Goal: Task Accomplishment & Management: Use online tool/utility

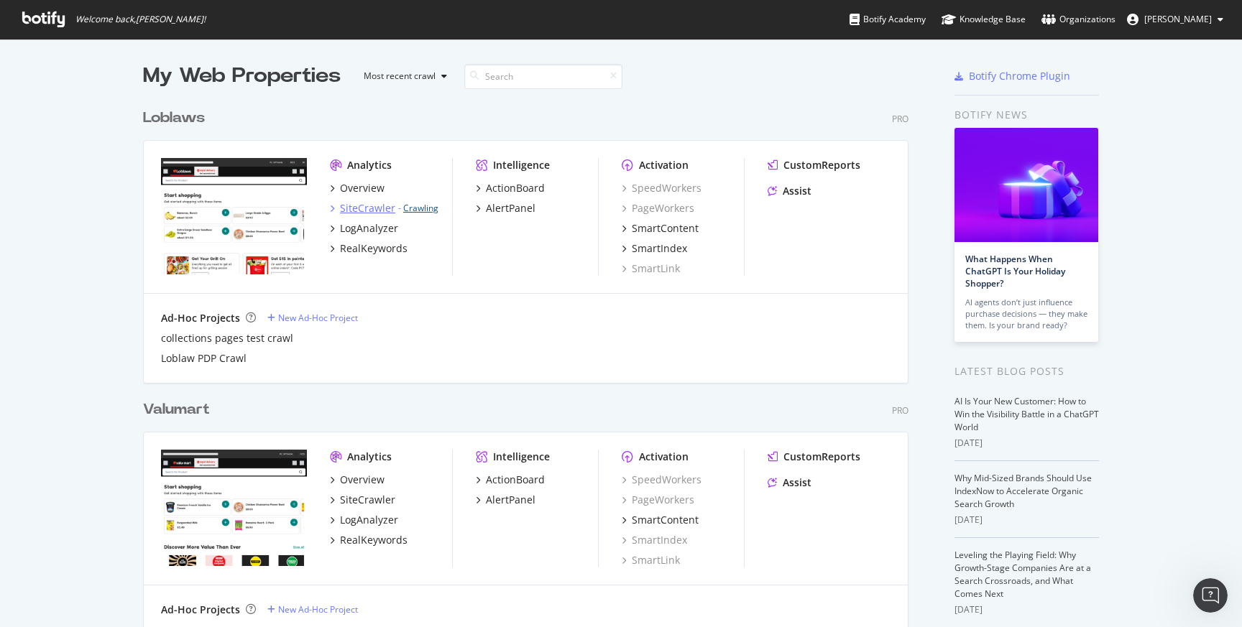
click at [423, 207] on link "Crawling" at bounding box center [420, 208] width 35 height 12
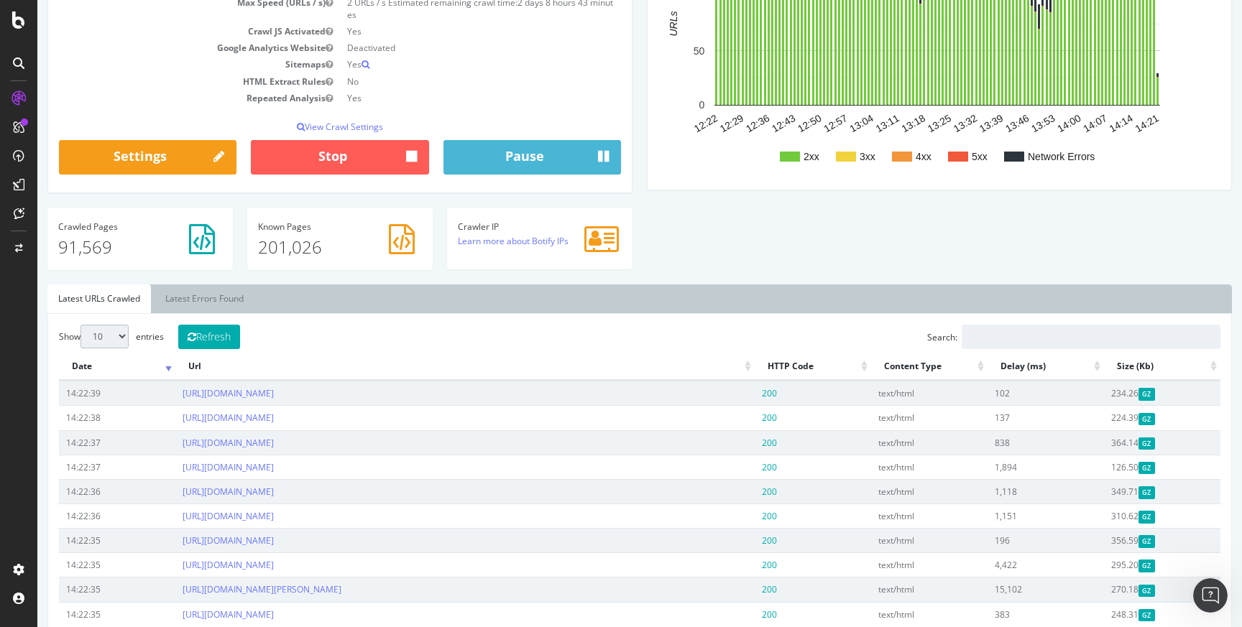
scroll to position [382, 0]
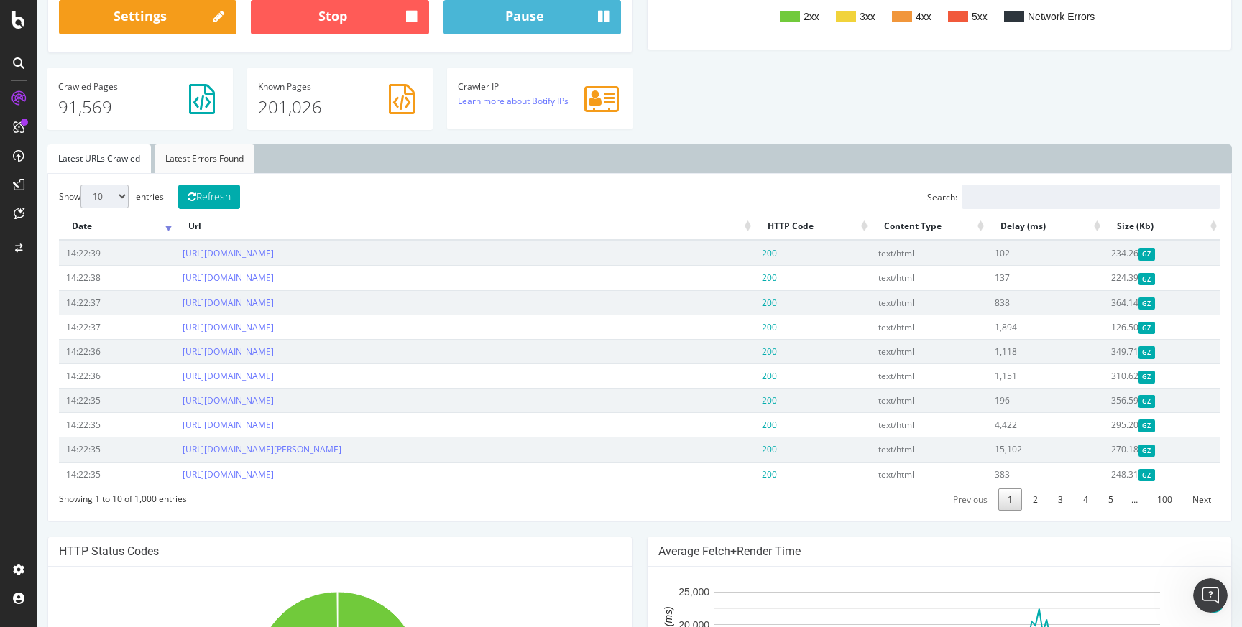
click at [214, 165] on link "Latest Errors Found" at bounding box center [204, 158] width 100 height 29
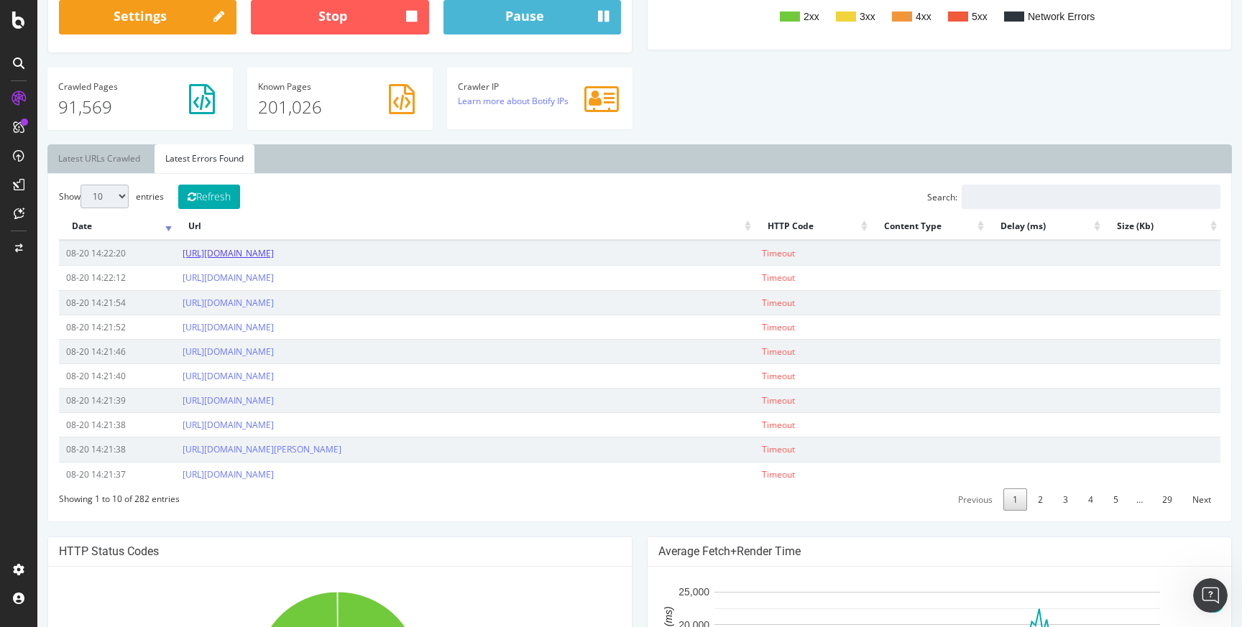
click at [274, 259] on link "[URL][DOMAIN_NAME]" at bounding box center [228, 253] width 91 height 12
click at [110, 166] on link "Latest URLs Crawled" at bounding box center [98, 158] width 103 height 29
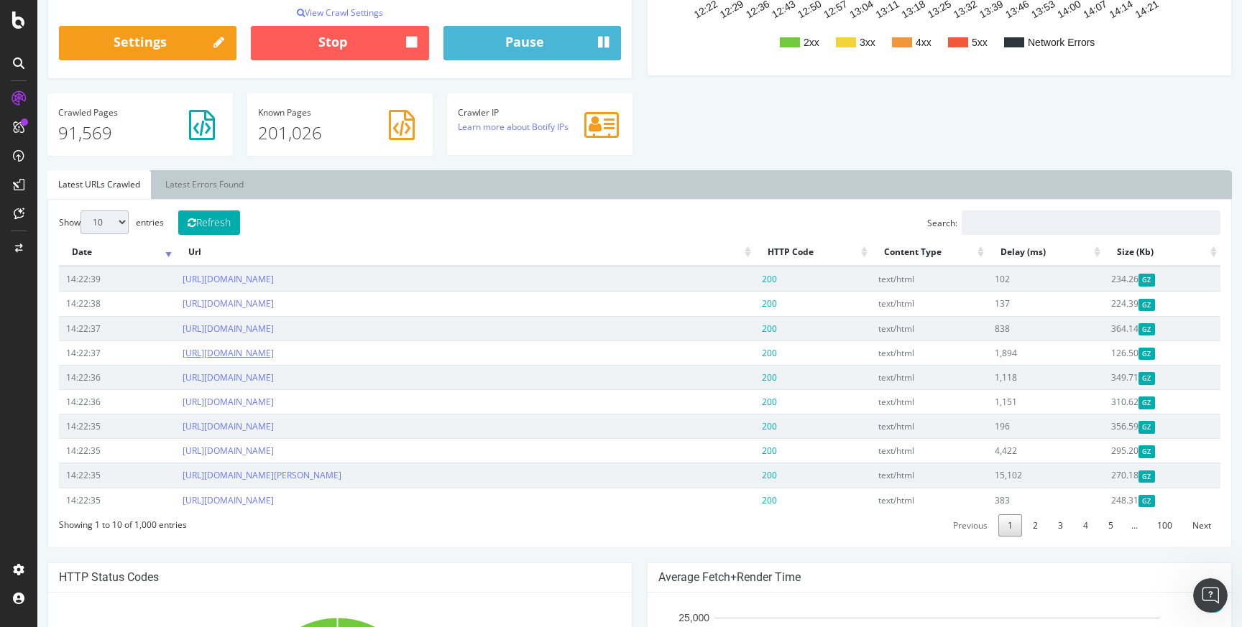
scroll to position [351, 0]
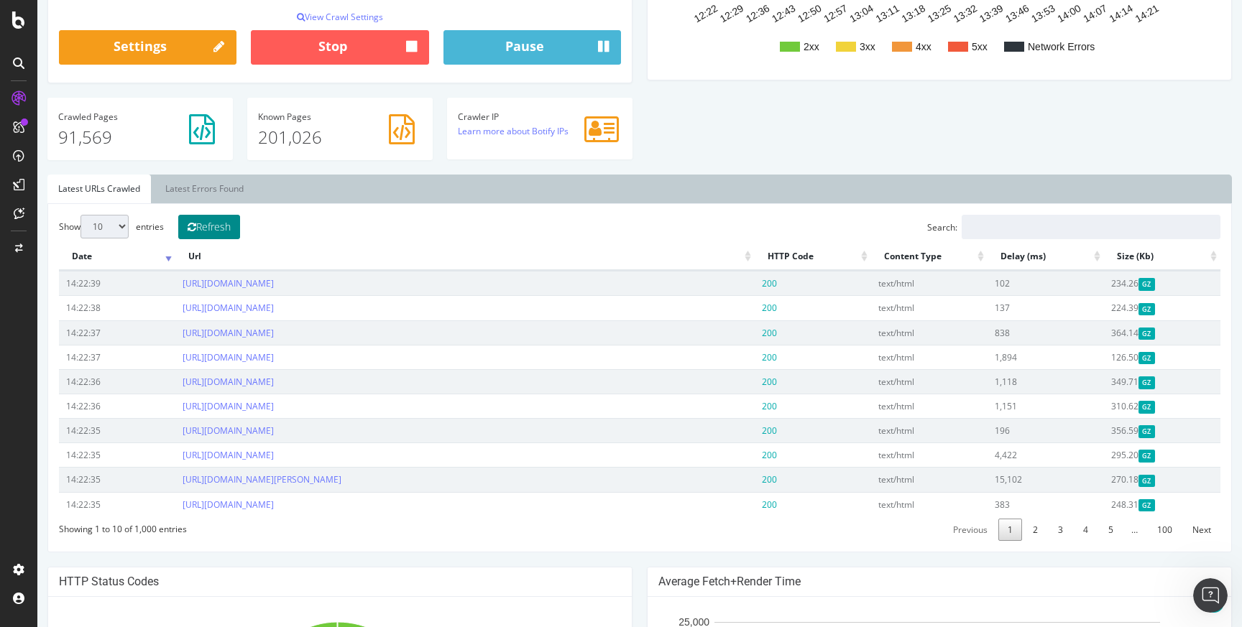
click at [210, 238] on button "Refresh" at bounding box center [209, 227] width 62 height 24
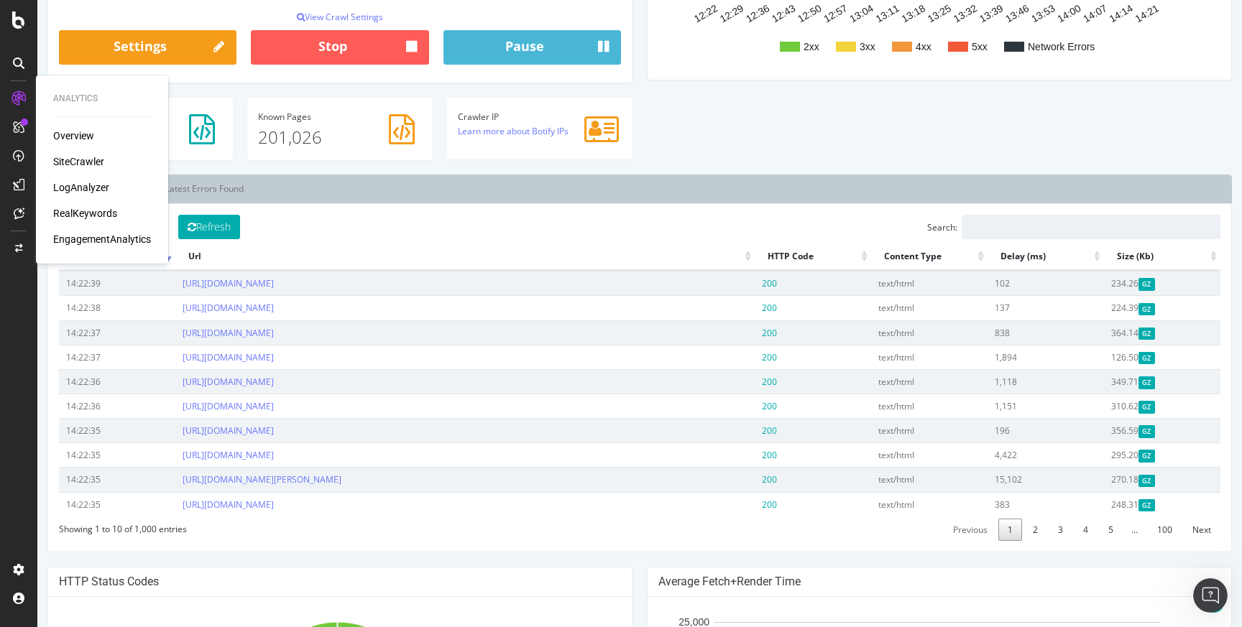
click at [86, 137] on div "Overview" at bounding box center [73, 136] width 41 height 14
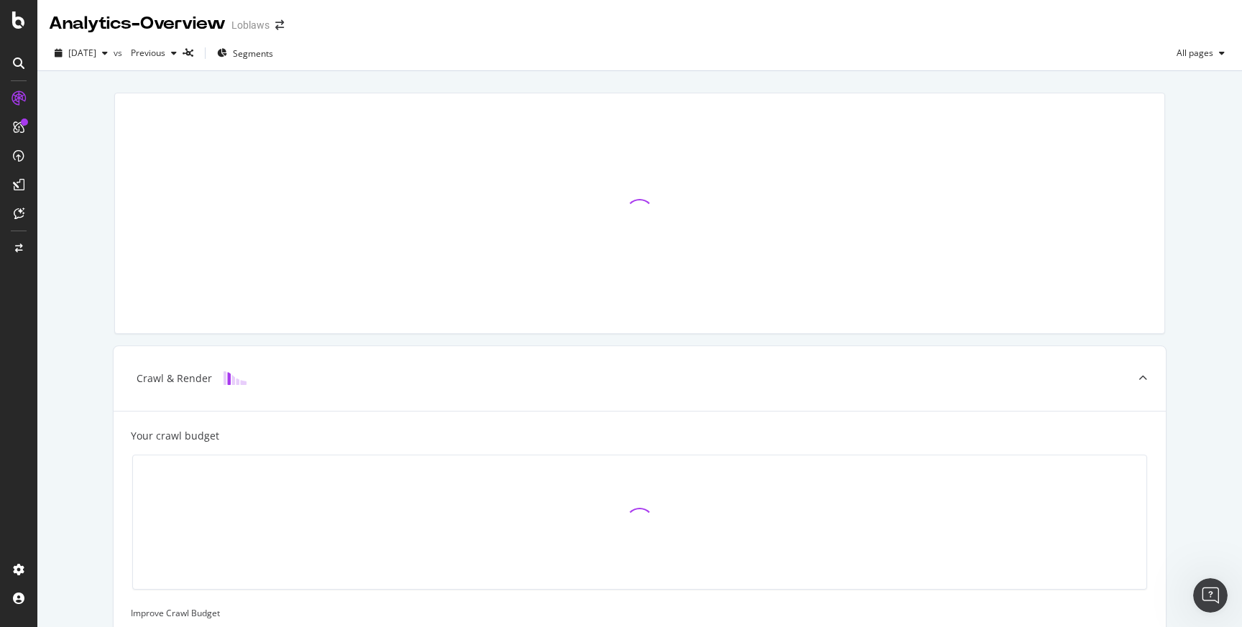
click at [91, 142] on div "Crawl & Render Your crawl budget Improve Crawl Budget Index Rank" at bounding box center [639, 482] width 1204 height 823
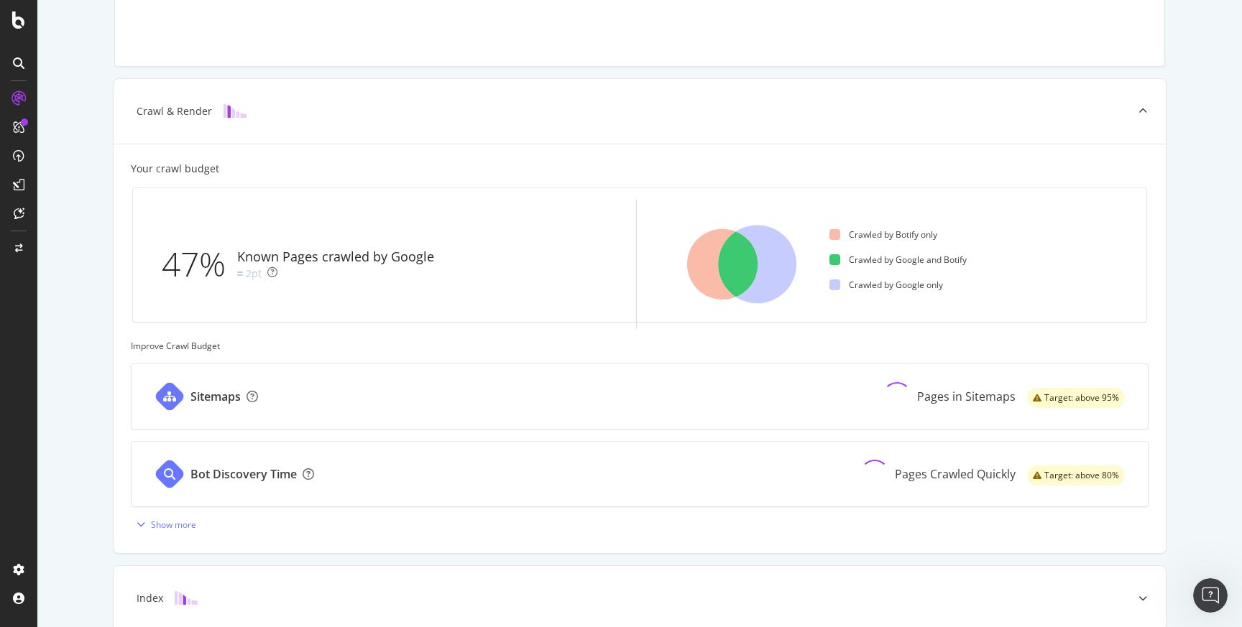
scroll to position [411, 0]
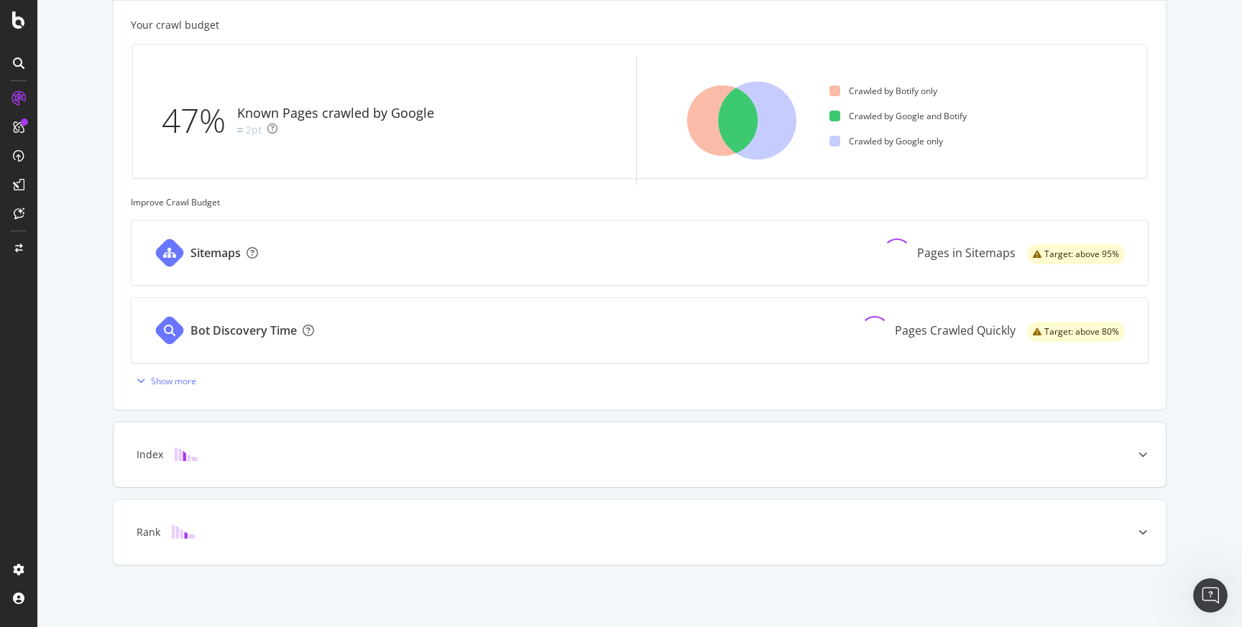
click at [450, 443] on div "Index" at bounding box center [640, 455] width 1052 height 65
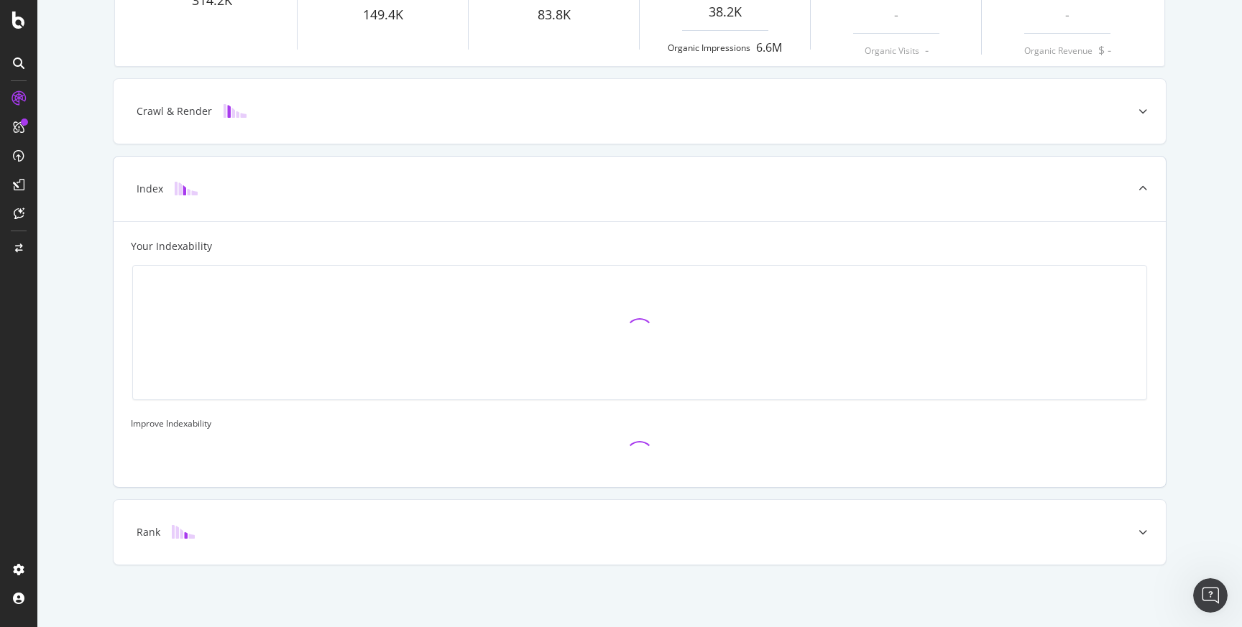
scroll to position [267, 0]
click at [440, 513] on div "Rank" at bounding box center [640, 532] width 1052 height 65
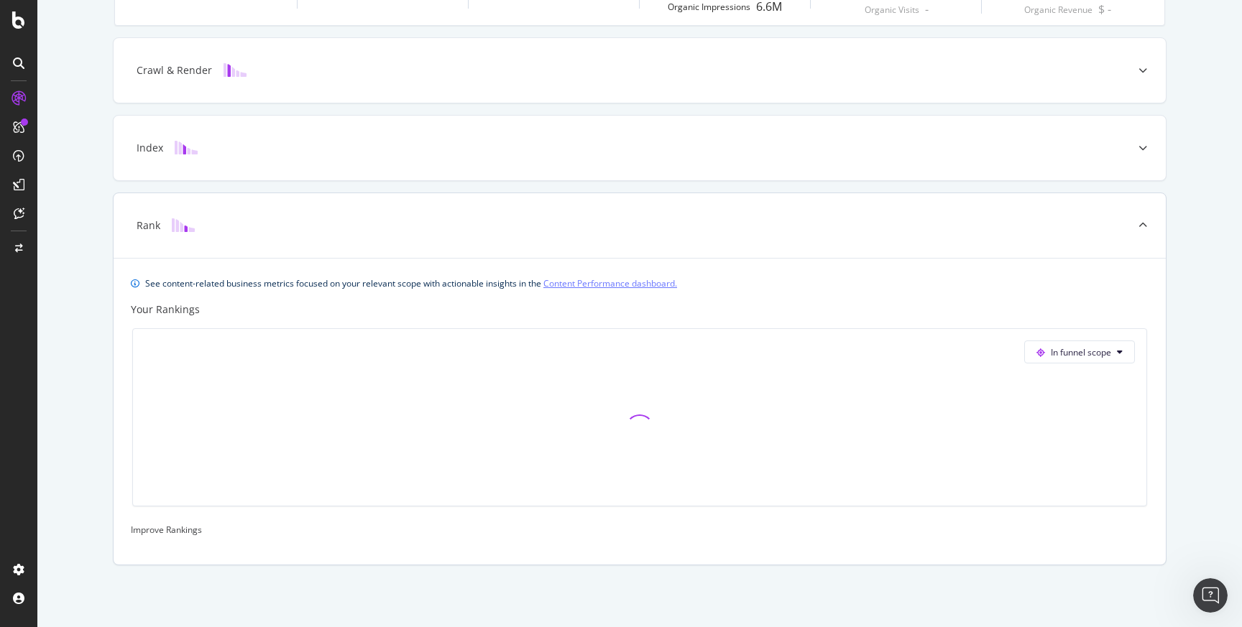
scroll to position [0, 0]
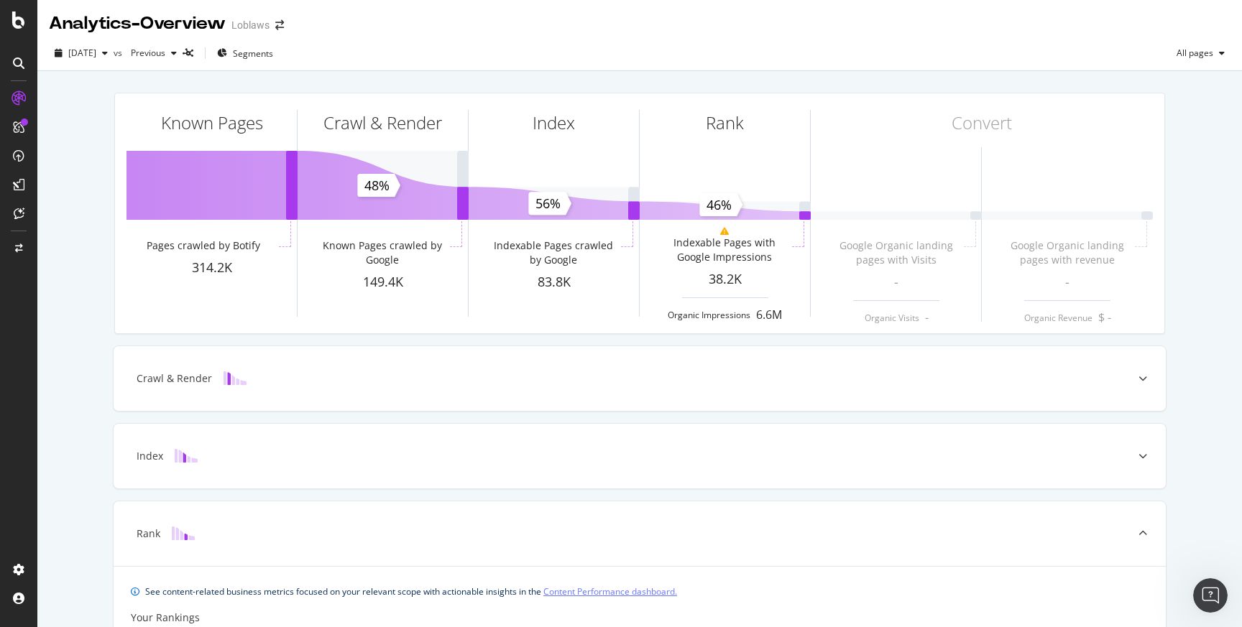
click at [433, 92] on div "Known Pages Pages crawled by Botify 314.2K Crawl & Render Known Pages crawled b…" at bounding box center [640, 213] width 1068 height 264
click at [284, 24] on icon "arrow-right-arrow-left" at bounding box center [279, 25] width 9 height 10
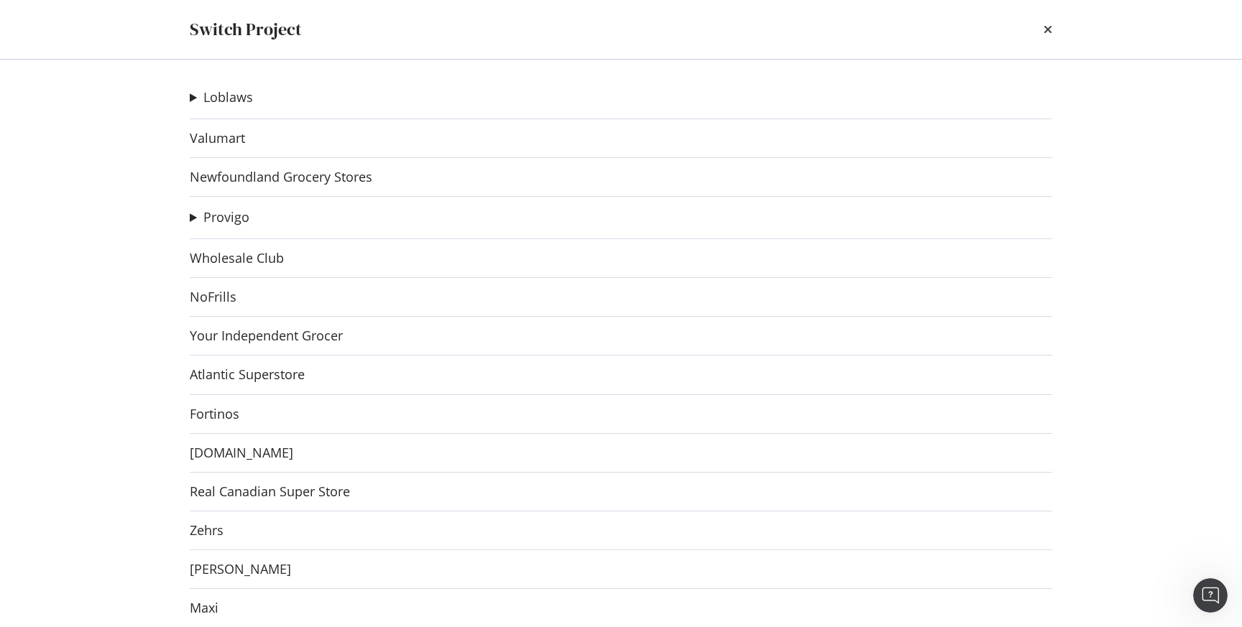
scroll to position [98, 0]
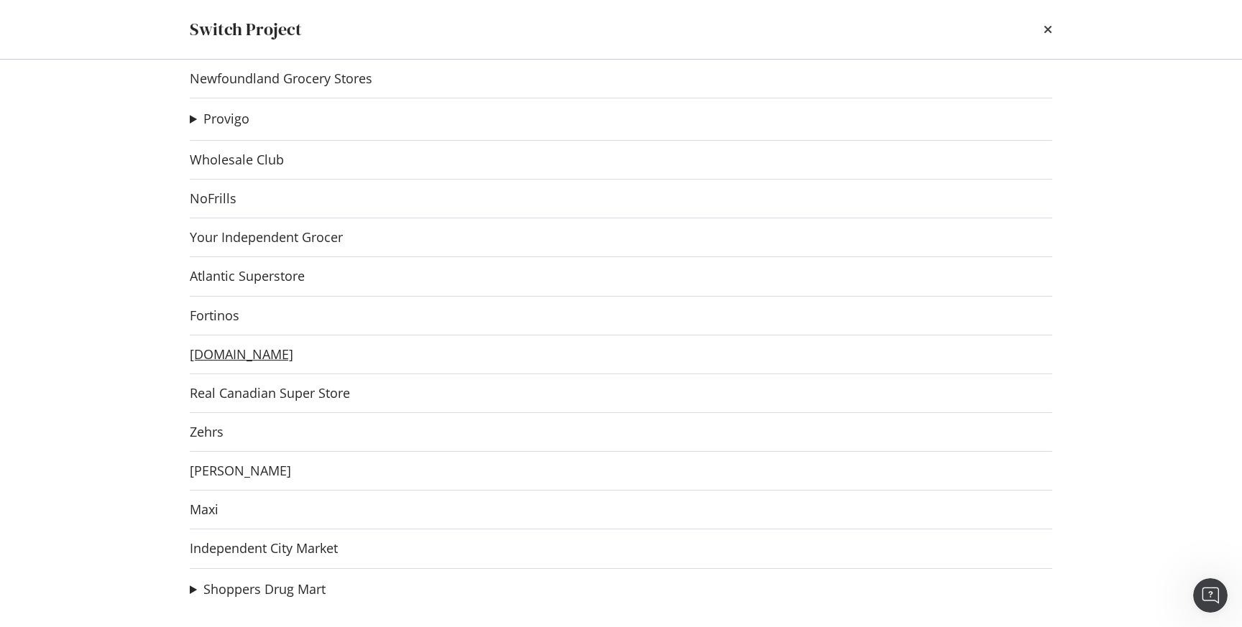
click at [257, 354] on link "[DOMAIN_NAME]" at bounding box center [241, 354] width 103 height 15
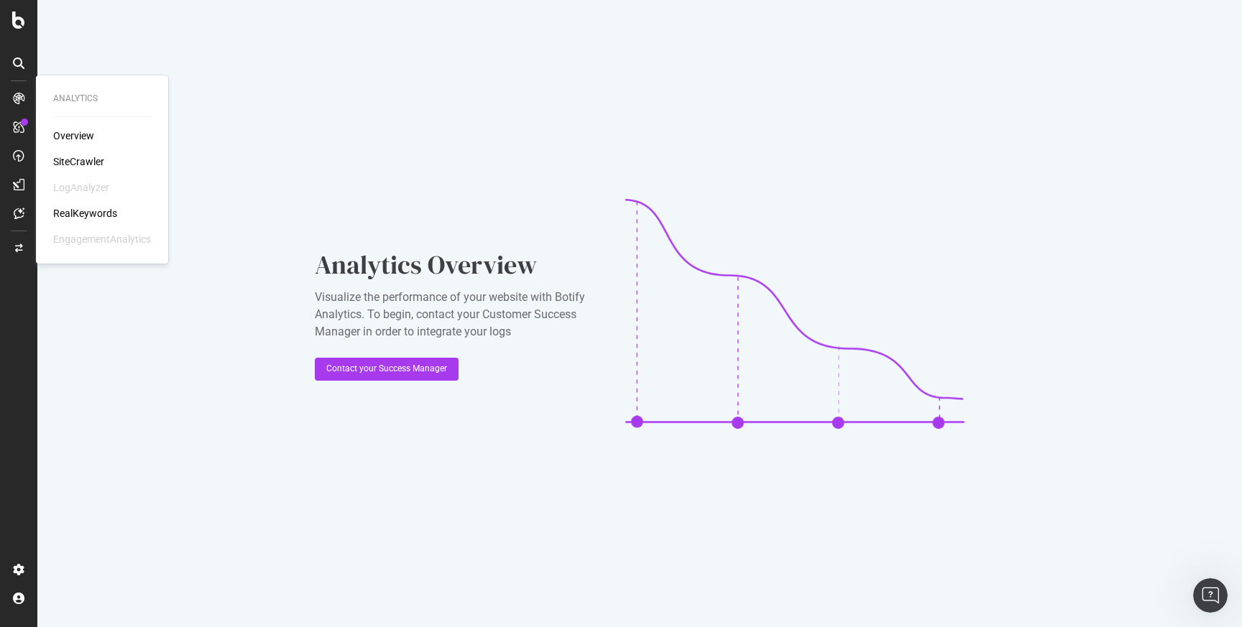
click at [78, 155] on div "SiteCrawler" at bounding box center [78, 161] width 51 height 14
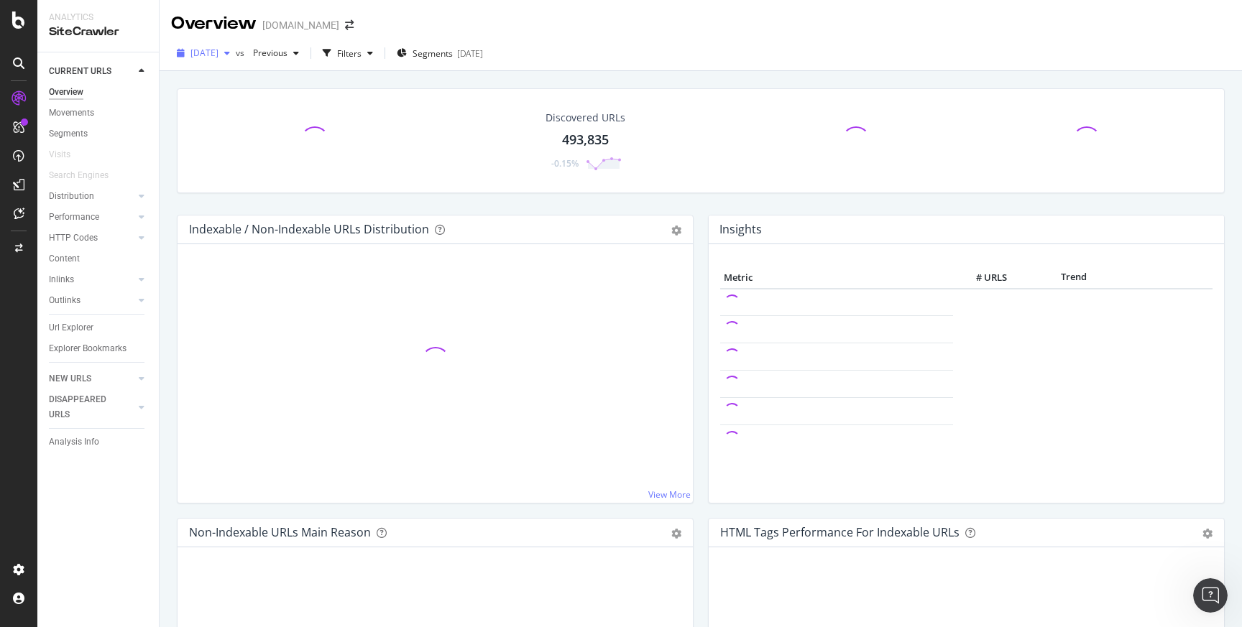
click at [236, 56] on div "button" at bounding box center [226, 53] width 17 height 9
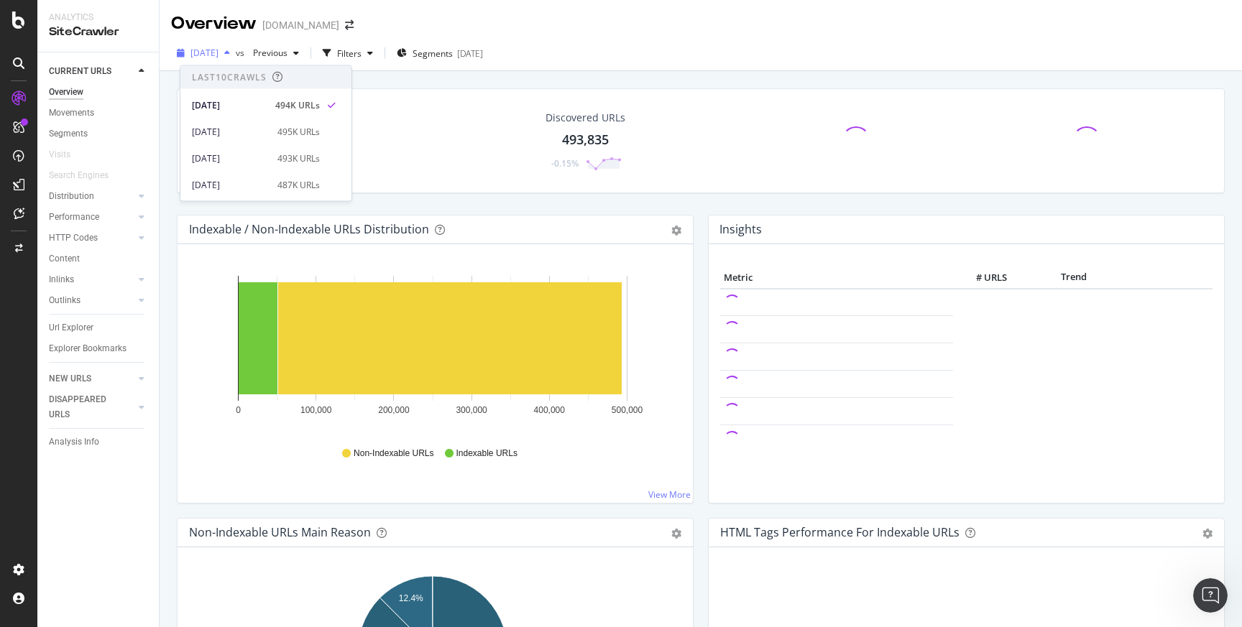
click at [236, 56] on div "button" at bounding box center [226, 53] width 17 height 9
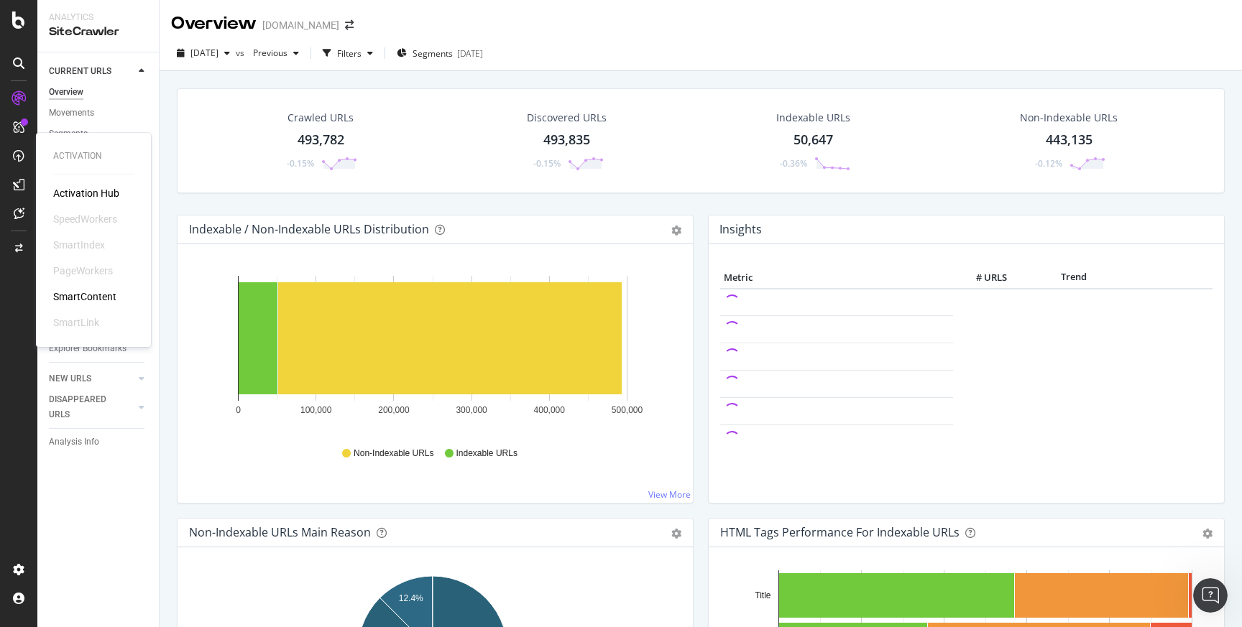
click at [113, 299] on div "SmartContent" at bounding box center [84, 297] width 63 height 14
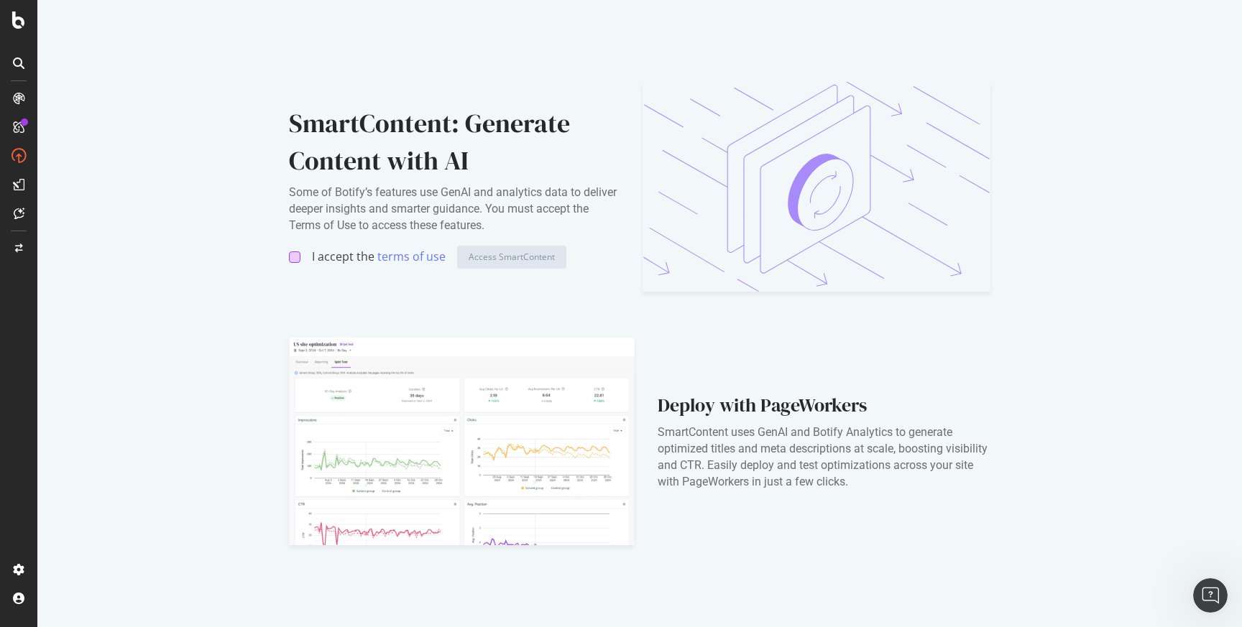
click at [296, 253] on div at bounding box center [294, 256] width 11 height 11
click at [479, 247] on div "Access SmartContent" at bounding box center [511, 257] width 86 height 22
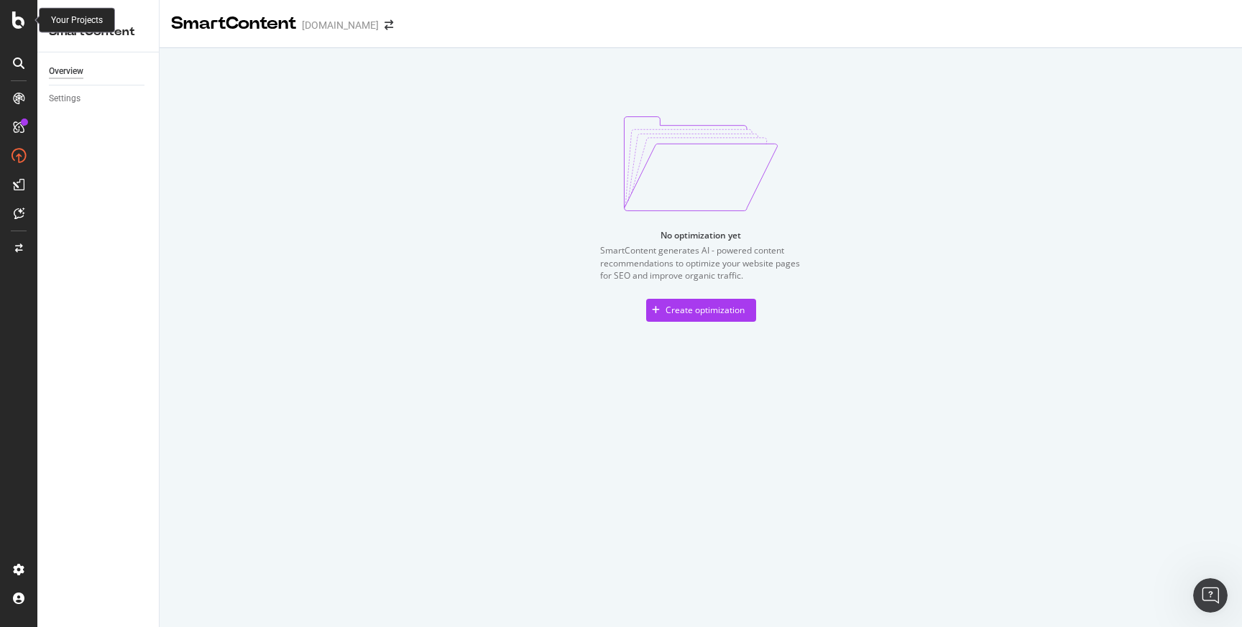
click at [24, 22] on icon at bounding box center [18, 19] width 13 height 17
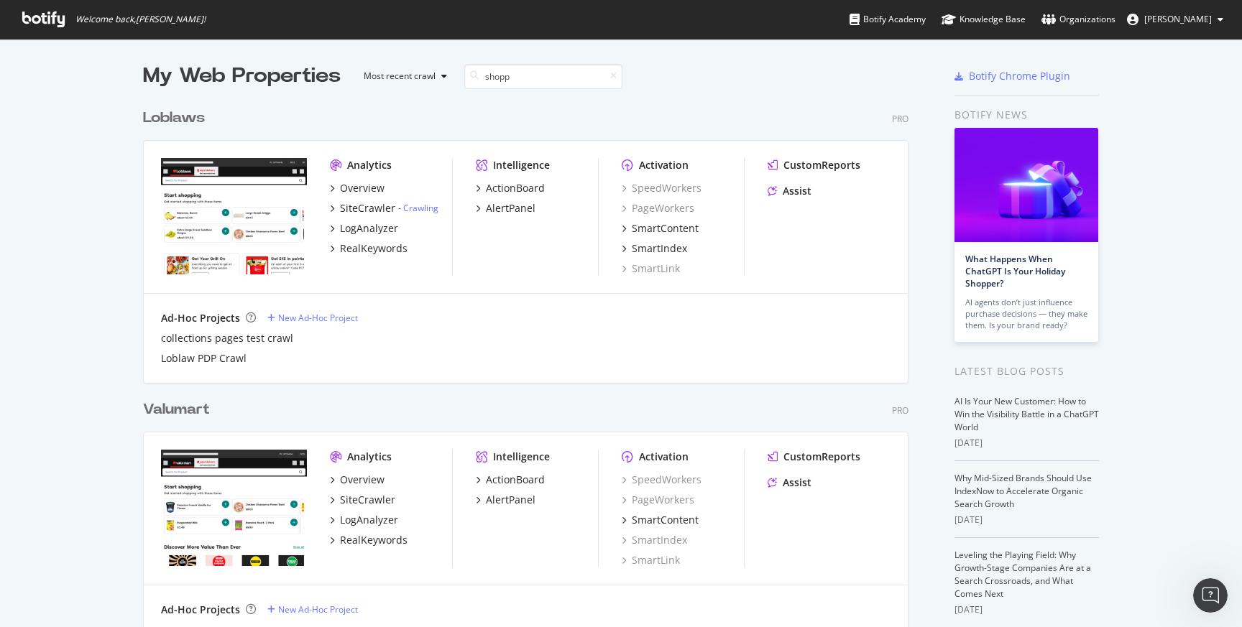
scroll to position [327, 766]
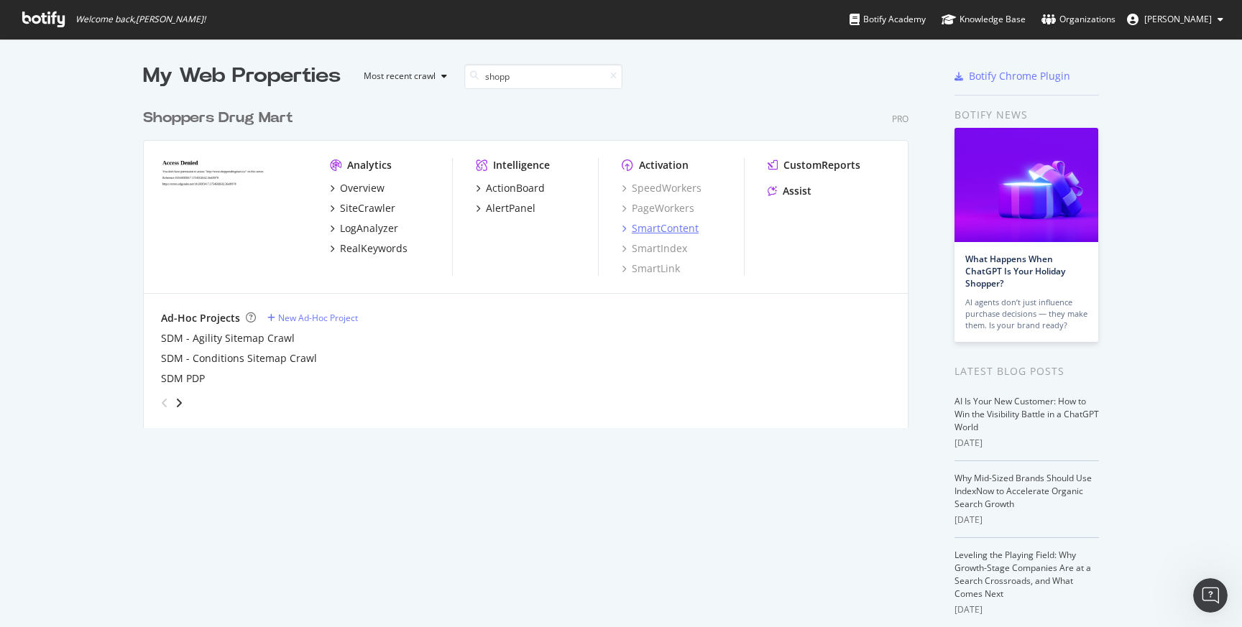
type input "shopp"
click at [679, 226] on div "SmartContent" at bounding box center [665, 228] width 67 height 14
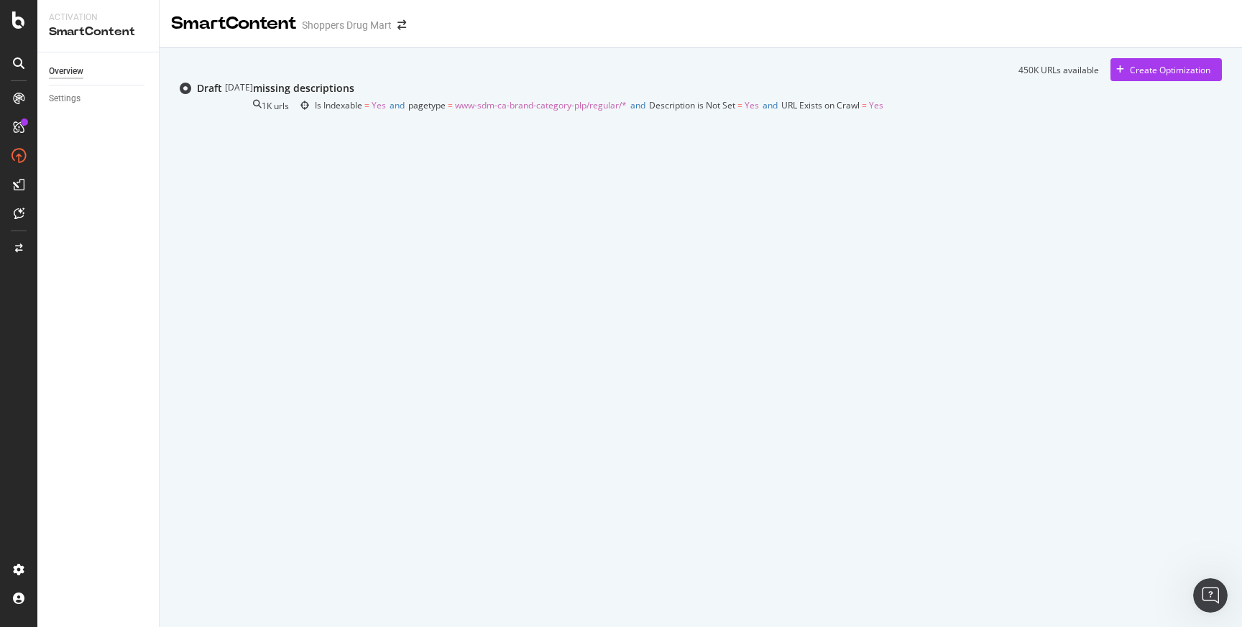
click at [354, 96] on div "missing descriptions" at bounding box center [303, 88] width 101 height 14
click at [1184, 73] on div "Create Optimization" at bounding box center [1170, 70] width 80 height 12
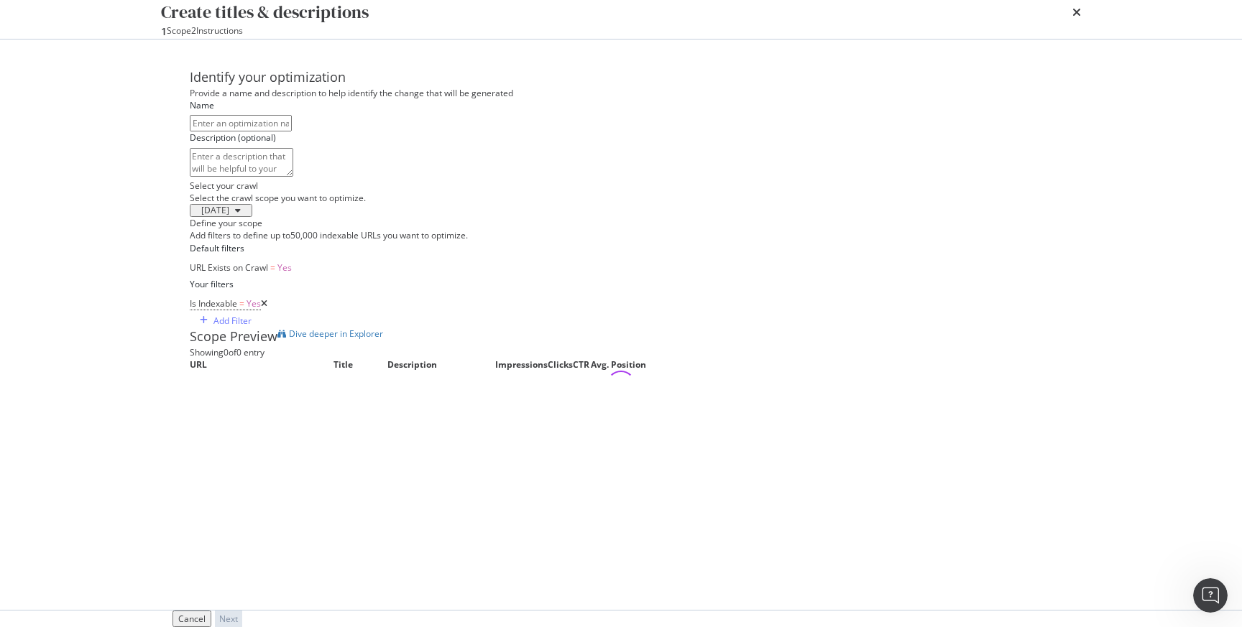
scroll to position [208, 0]
click at [1072, 18] on icon "times" at bounding box center [1076, 11] width 9 height 11
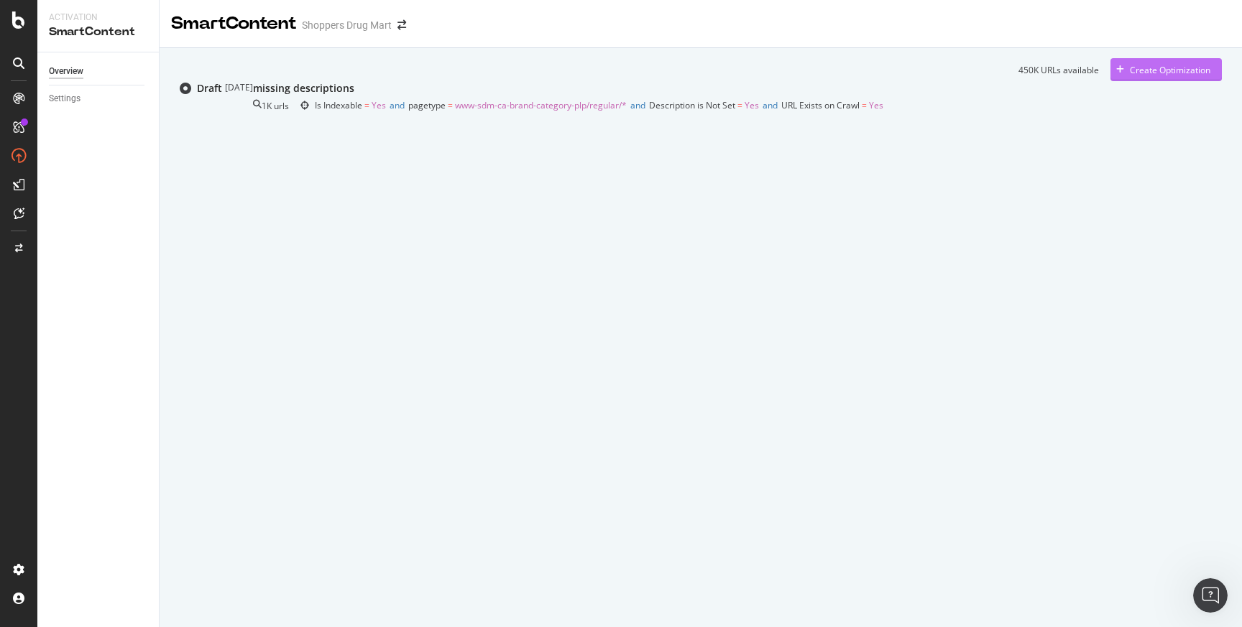
click at [1163, 68] on div "Create Optimization" at bounding box center [1170, 70] width 80 height 12
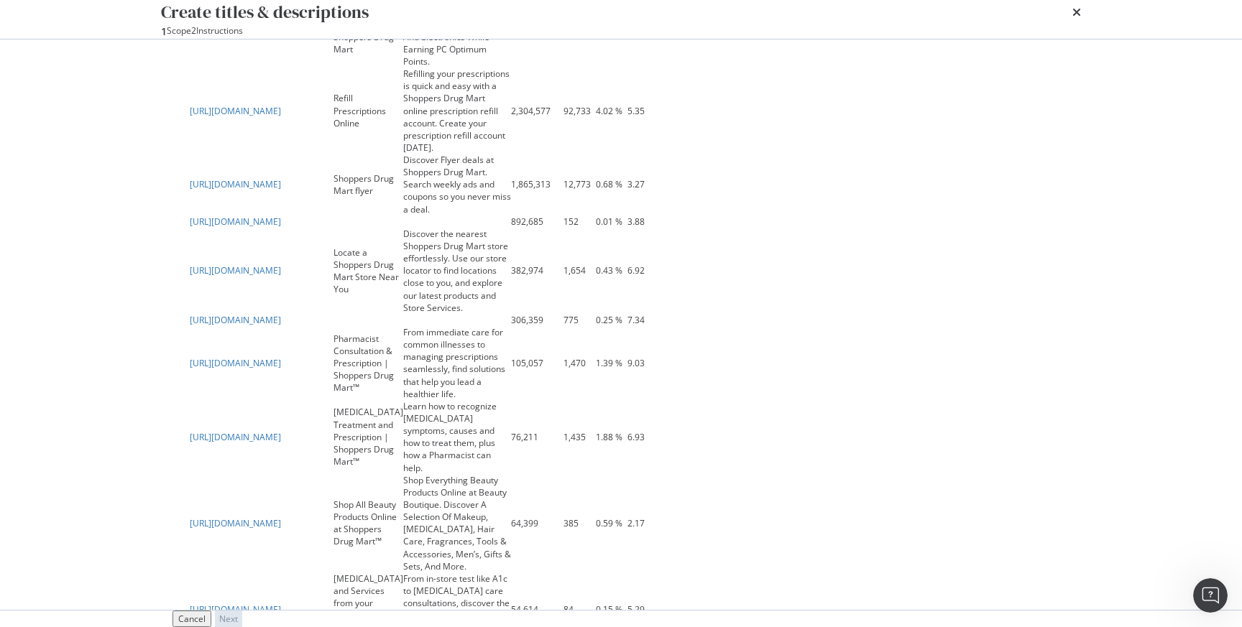
scroll to position [144, 0]
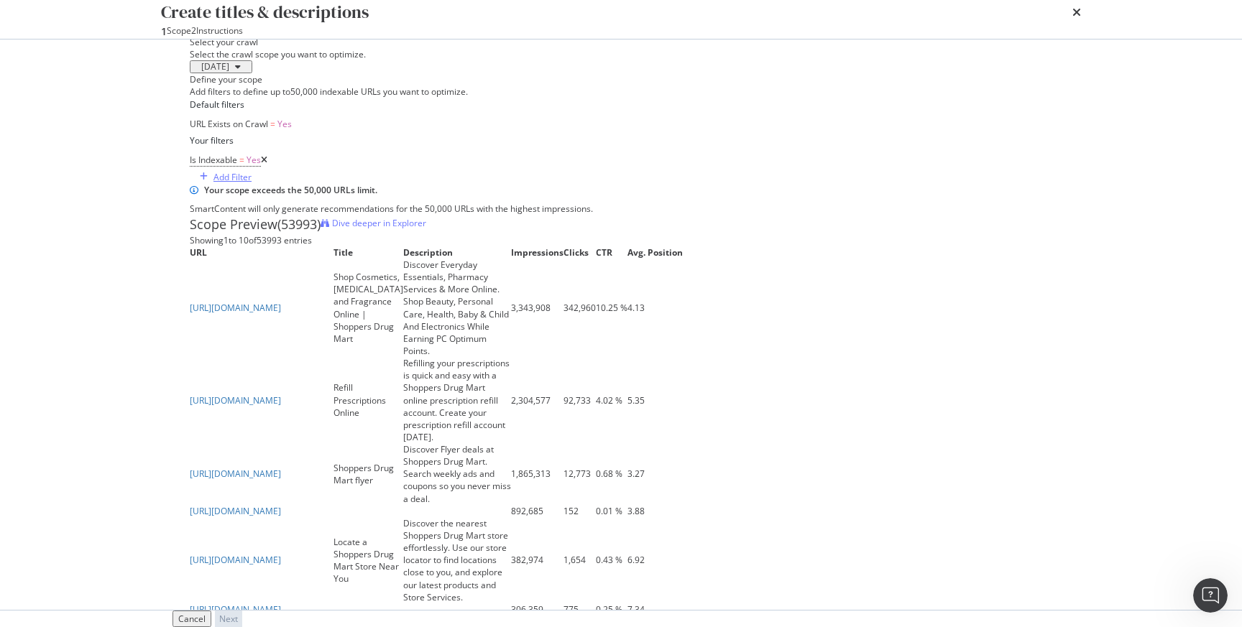
click at [251, 183] on div "Add Filter" at bounding box center [232, 177] width 38 height 12
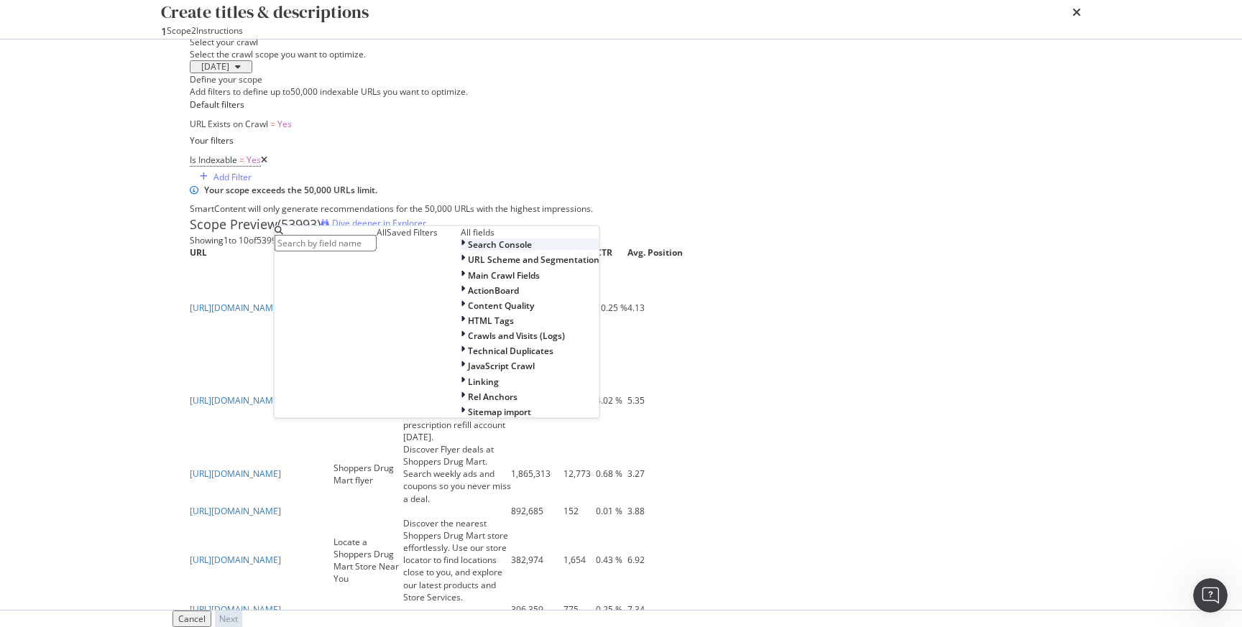
click at [468, 239] on span "Search Console" at bounding box center [500, 245] width 64 height 12
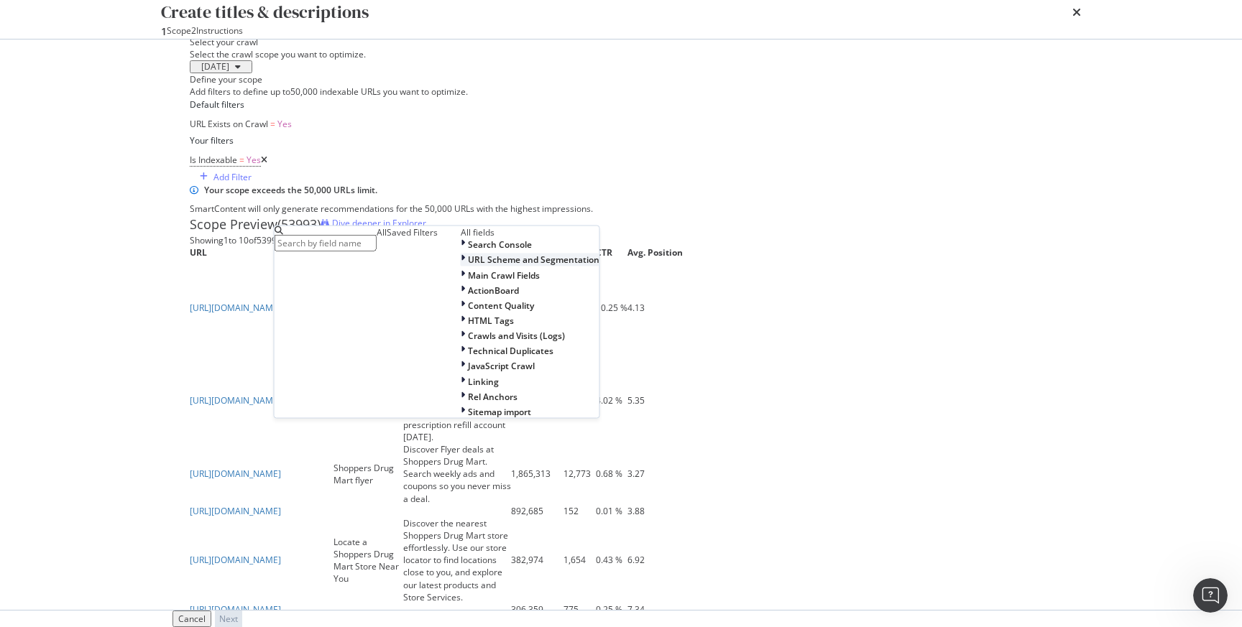
click at [468, 254] on span "URL Scheme and Segmentation" at bounding box center [533, 260] width 131 height 12
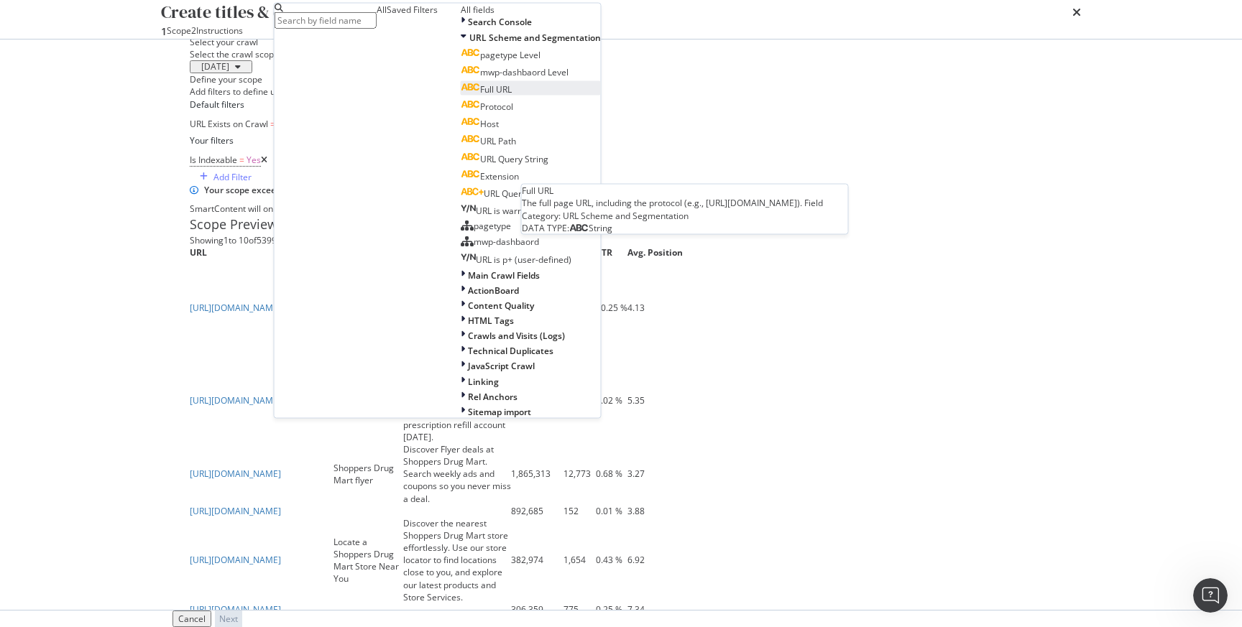
click at [480, 96] on span "Full URL" at bounding box center [496, 89] width 32 height 12
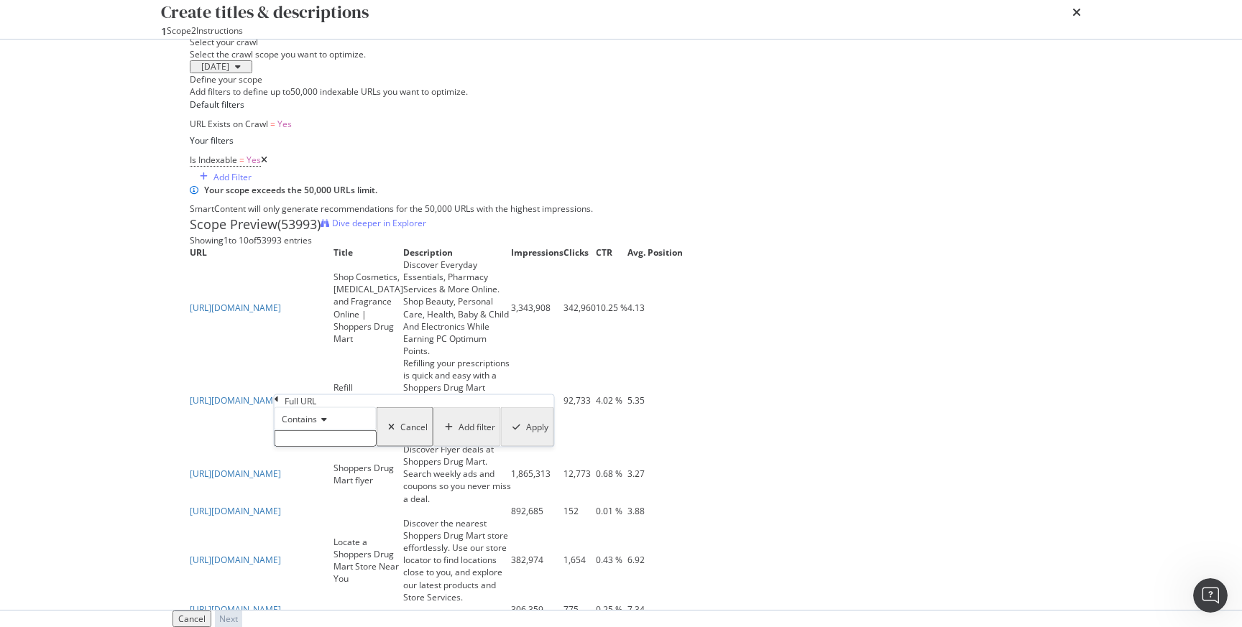
click at [318, 447] on input "Name" at bounding box center [325, 438] width 102 height 17
paste input "[URL][DOMAIN_NAME]"
type input "[URL][DOMAIN_NAME]"
click at [525, 438] on div "Apply" at bounding box center [536, 431] width 22 height 12
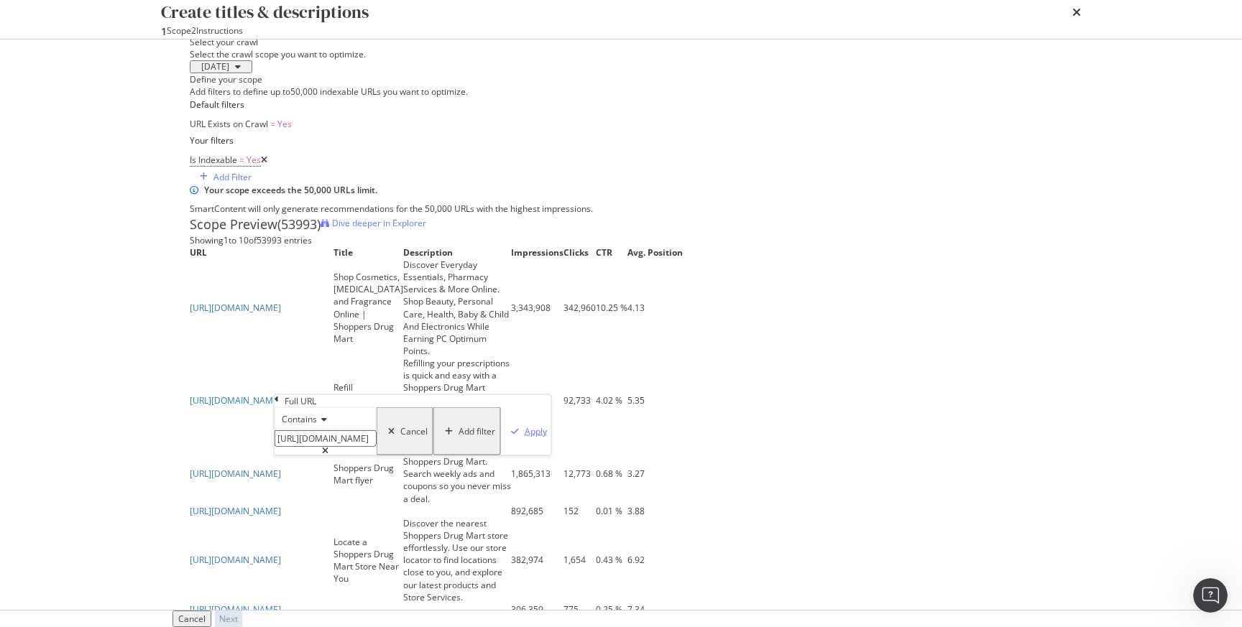
scroll to position [0, 0]
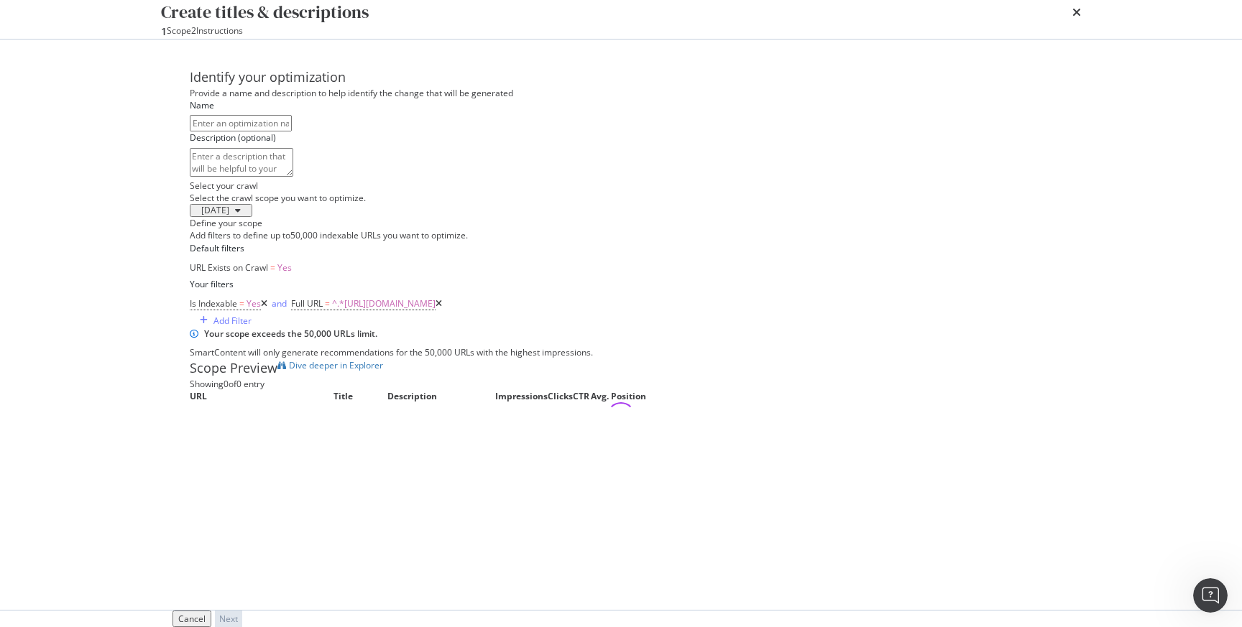
click at [508, 363] on div "Select your crawl Select the crawl scope you want to optimize. [DATE] Define yo…" at bounding box center [621, 305] width 862 height 251
click at [850, 338] on div "Your scope exceeds the 50,000 URLs limit. SmartContent will only generate recom…" at bounding box center [621, 344] width 862 height 32
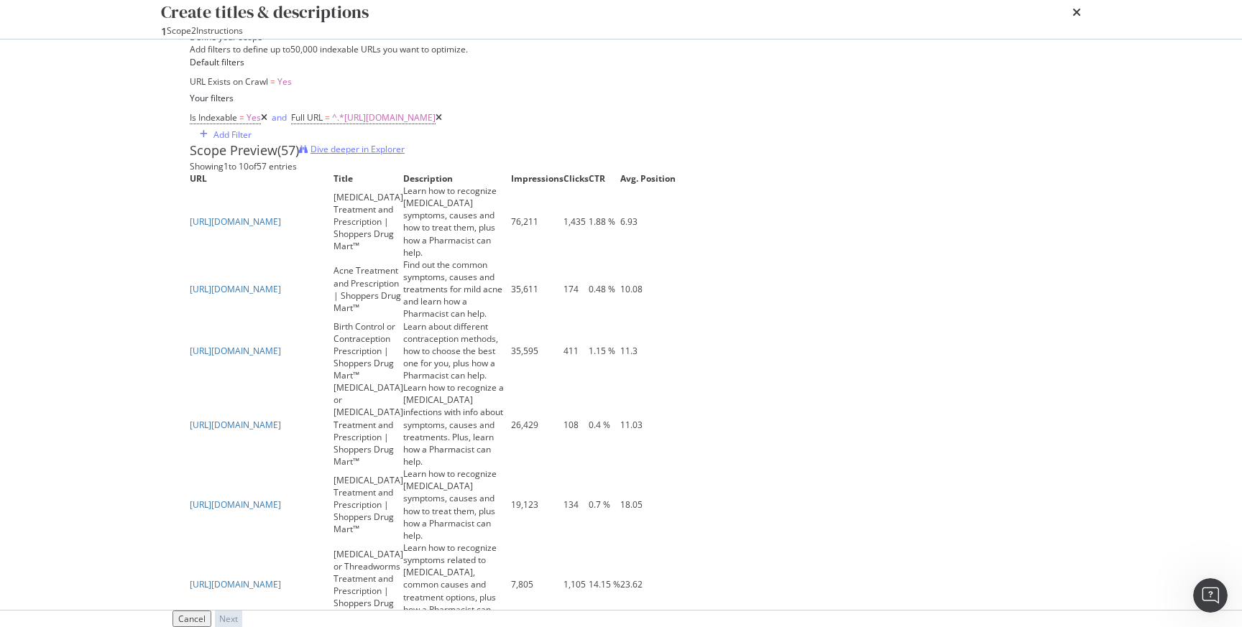
scroll to position [0, 0]
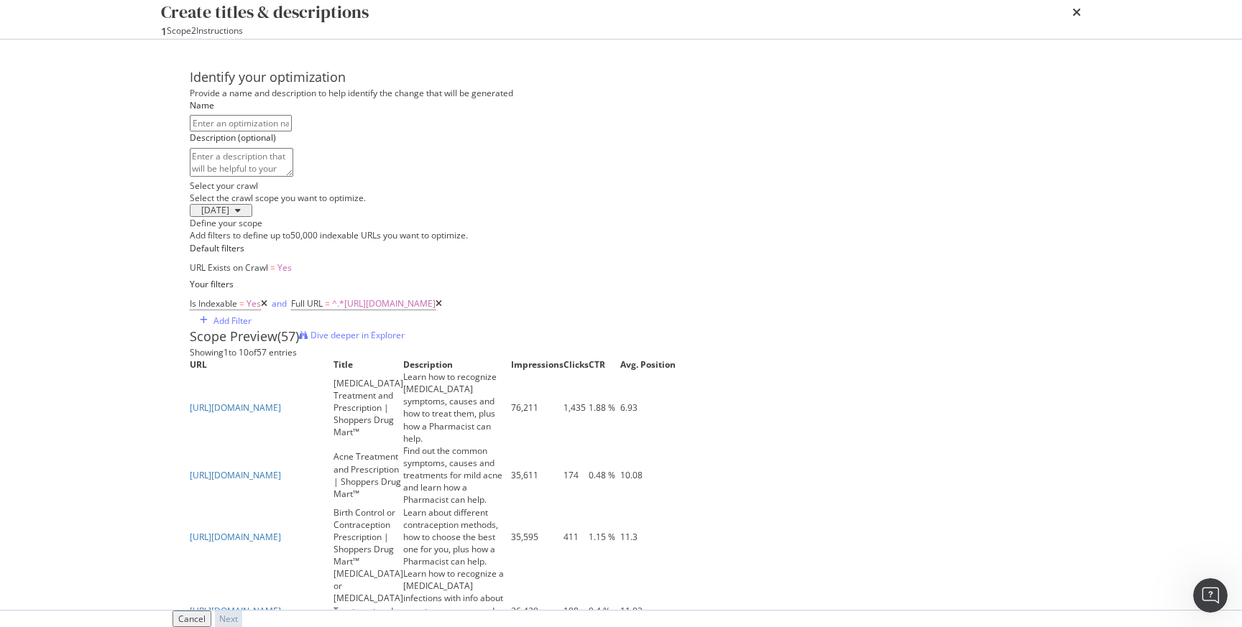
click at [292, 131] on input "modal" at bounding box center [241, 123] width 102 height 17
type input "Pharmacy Consultations"
click at [484, 217] on div "[DATE]" at bounding box center [621, 210] width 862 height 13
click at [238, 613] on div "Next" at bounding box center [228, 619] width 19 height 12
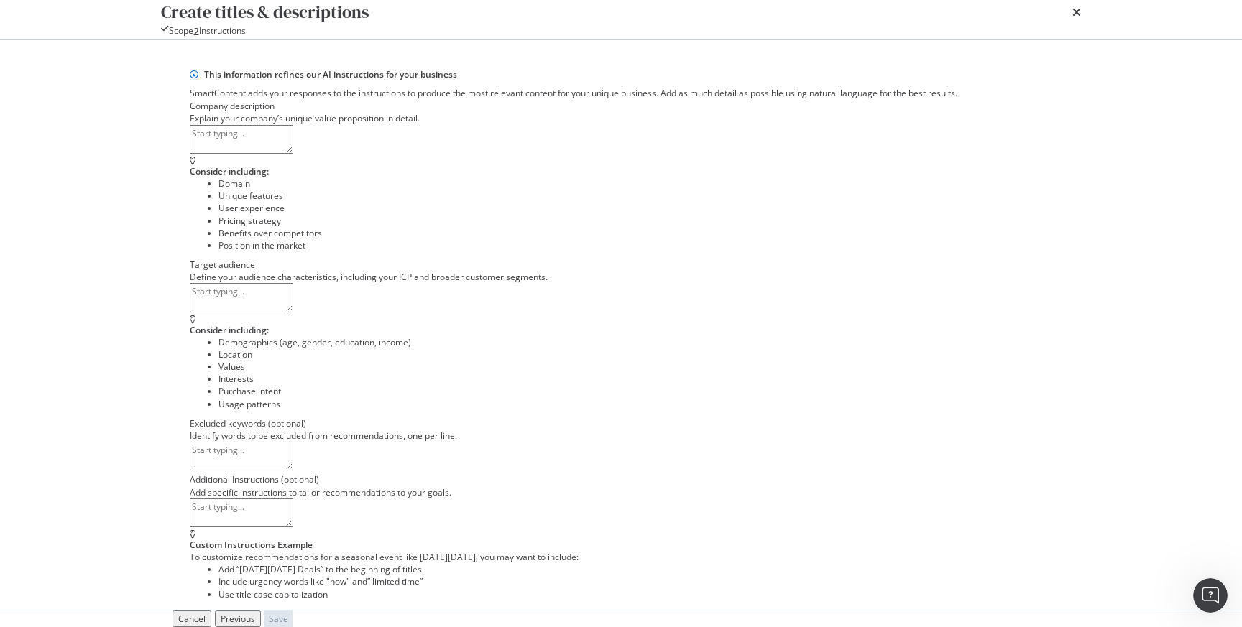
click at [293, 154] on textarea "modal" at bounding box center [241, 139] width 103 height 29
type textarea "Shoppers Drug Mart"
click at [293, 312] on textarea "modal" at bounding box center [241, 297] width 103 height 29
type textarea "L"
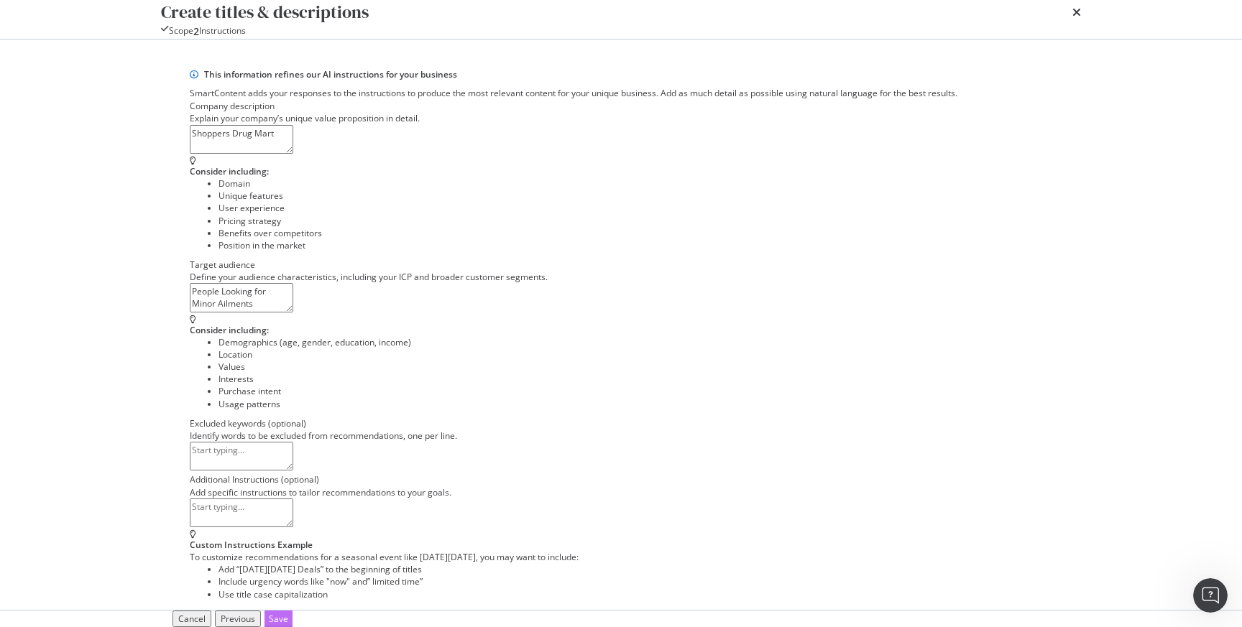
type textarea "People Looking for Minor Ailments Prescriptions and Treatment."
click at [292, 611] on button "Save" at bounding box center [278, 619] width 28 height 17
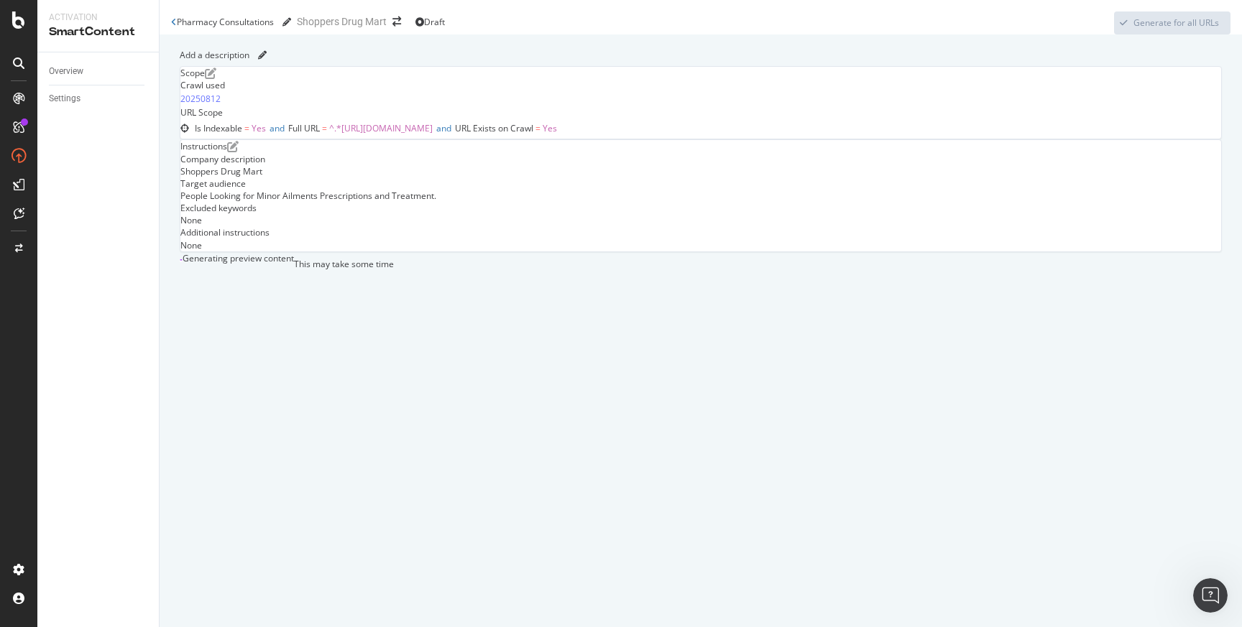
click at [357, 251] on div "Company description Shoppers Drug Mart Target audience People Looking for Minor…" at bounding box center [700, 202] width 1040 height 98
click at [91, 70] on link "Overview" at bounding box center [99, 71] width 100 height 15
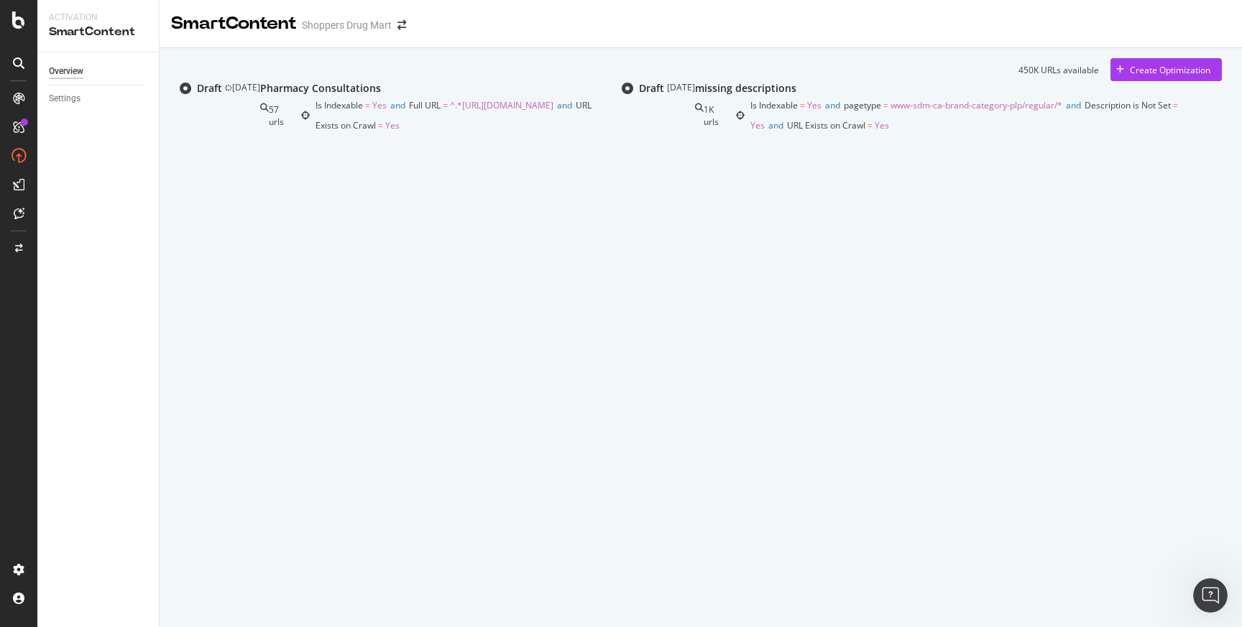
click at [378, 96] on div "Pharmacy Consultations" at bounding box center [320, 88] width 121 height 14
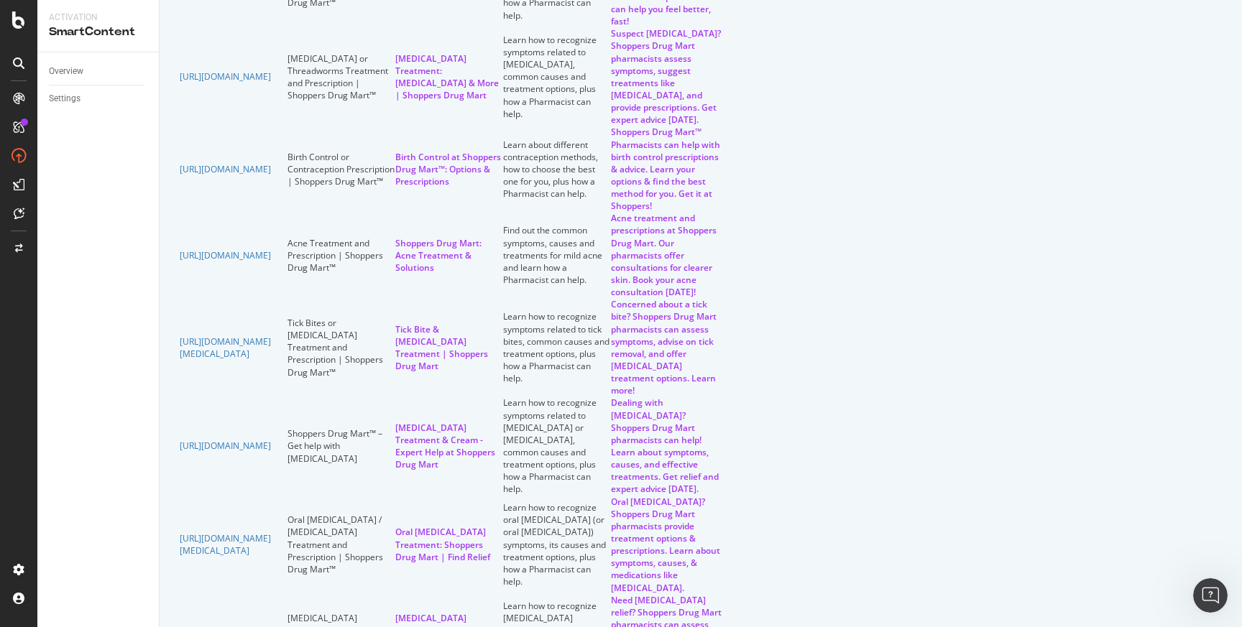
scroll to position [167, 0]
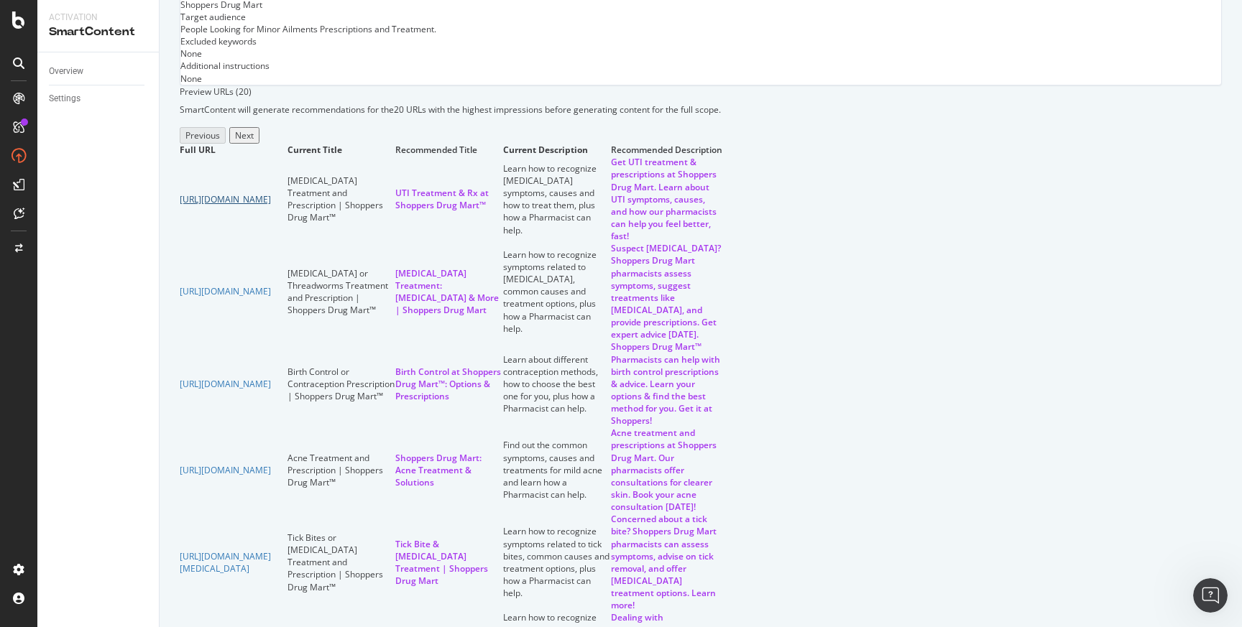
click at [271, 206] on link "[URL][DOMAIN_NAME]" at bounding box center [225, 199] width 91 height 12
click at [503, 242] on td "UTI Treatment & Rx at Shoppers Drug Mart™" at bounding box center [449, 199] width 108 height 86
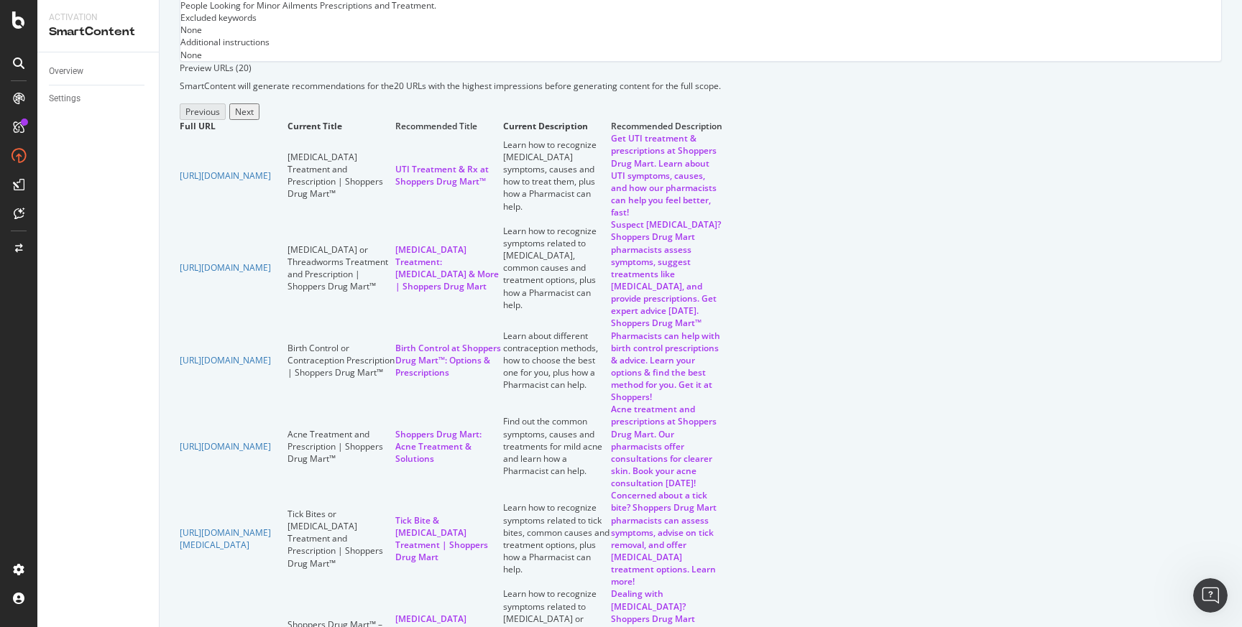
scroll to position [0, 0]
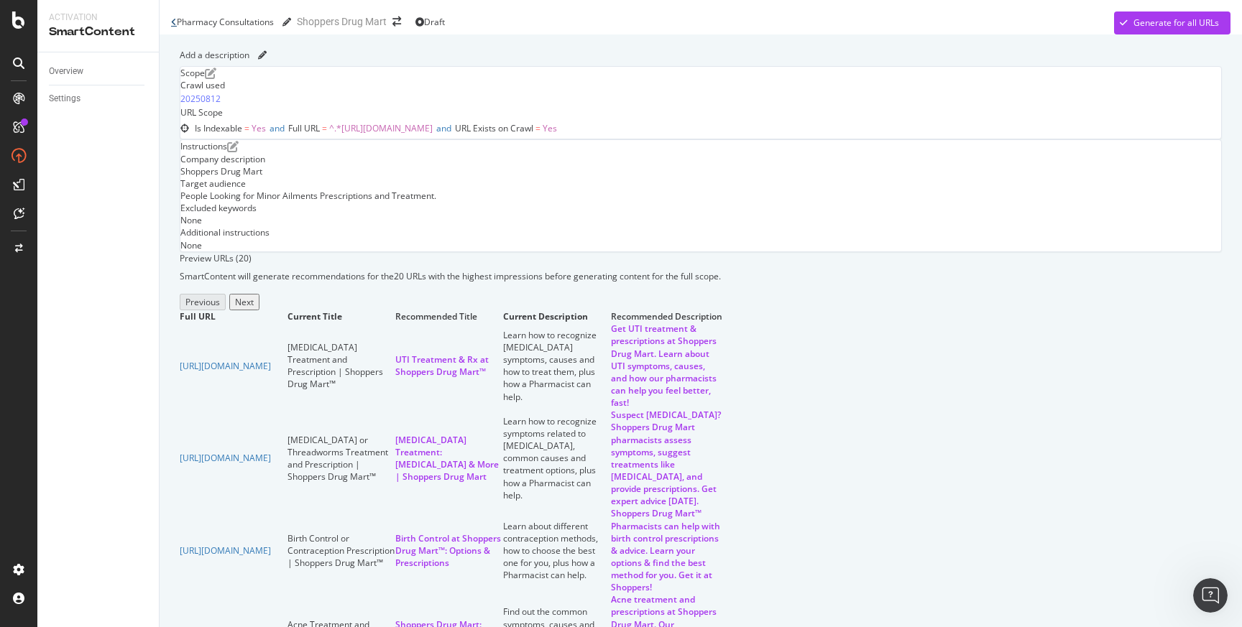
click at [175, 19] on icon at bounding box center [174, 22] width 6 height 9
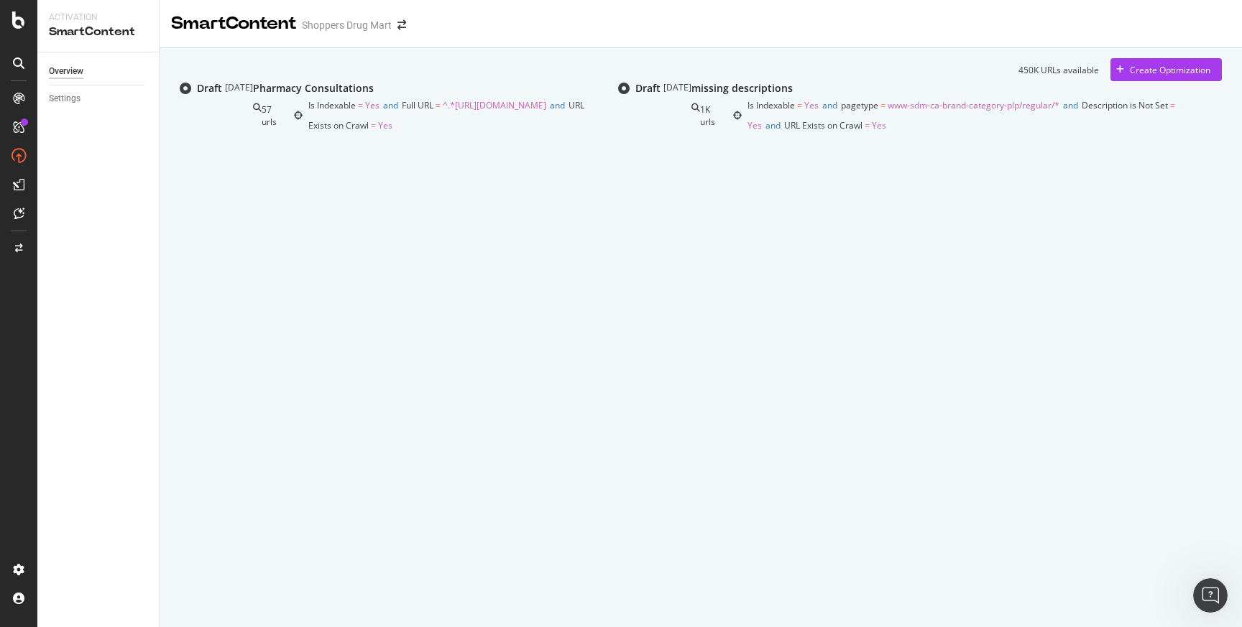
click at [74, 115] on div "Overview Settings" at bounding box center [97, 339] width 121 height 575
click at [74, 98] on div "Settings" at bounding box center [65, 98] width 32 height 15
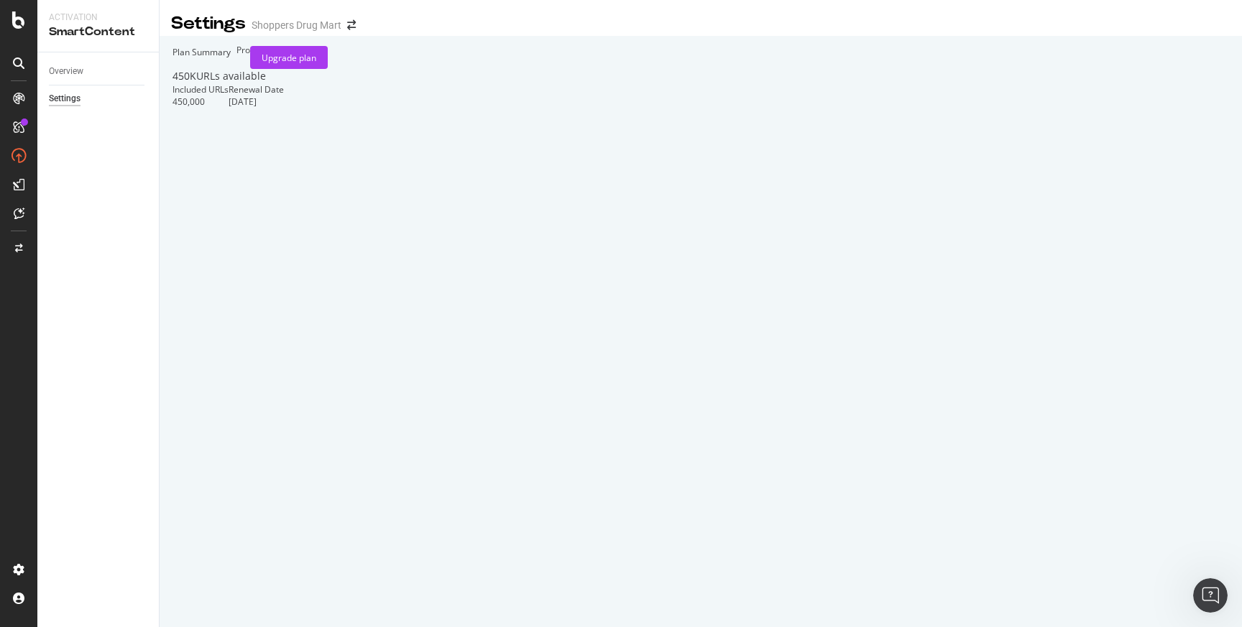
click at [74, 98] on div "Settings" at bounding box center [65, 98] width 32 height 15
click at [250, 56] on span "Pro" at bounding box center [243, 50] width 14 height 12
click at [80, 75] on div "Overview" at bounding box center [66, 71] width 34 height 15
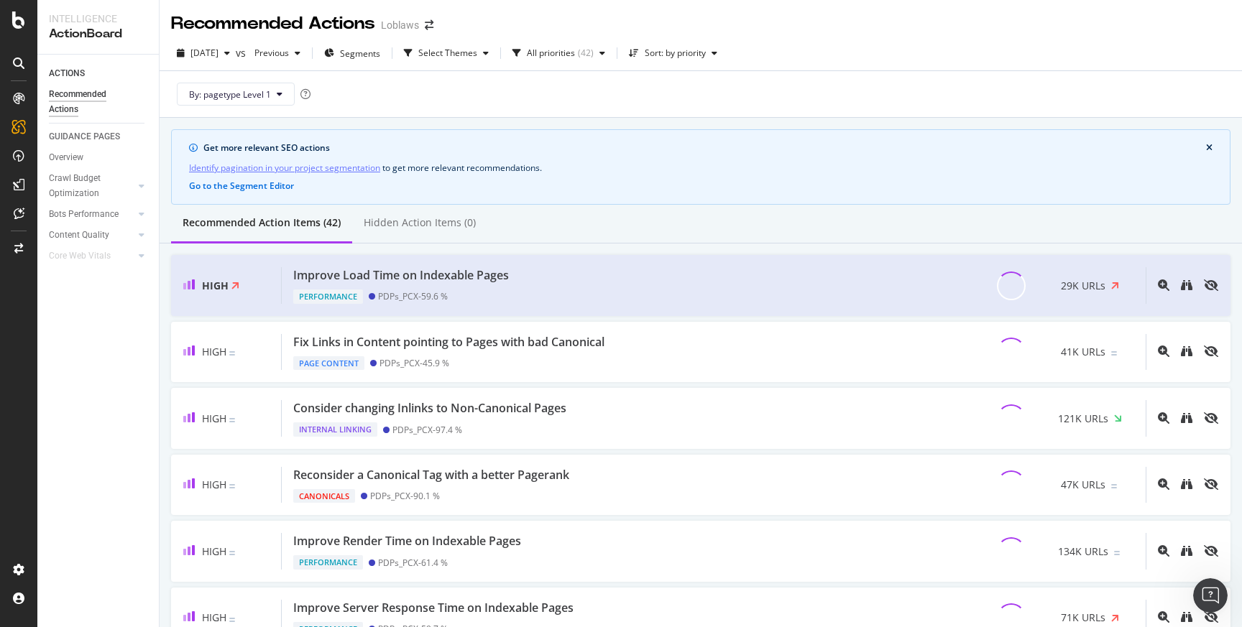
click at [1206, 150] on icon "close banner" at bounding box center [1209, 148] width 6 height 9
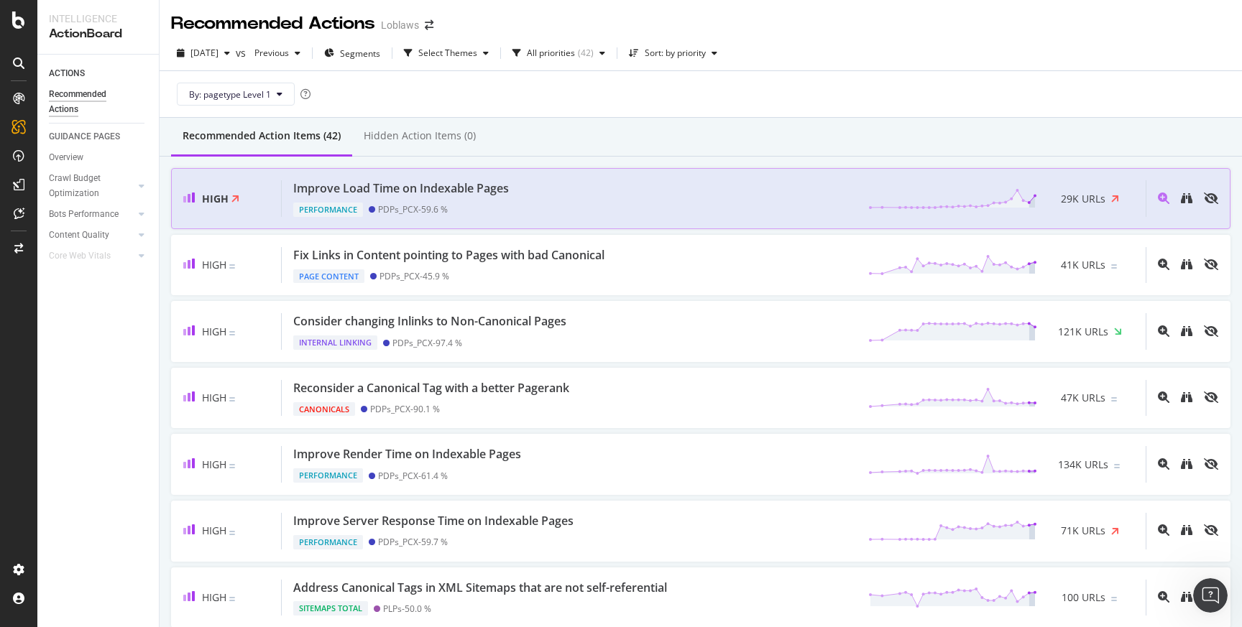
click at [729, 185] on div "Improve Load Time on Indexable Pages Performance PDPs_PCX - 59.6 % 29K URLs" at bounding box center [714, 198] width 864 height 37
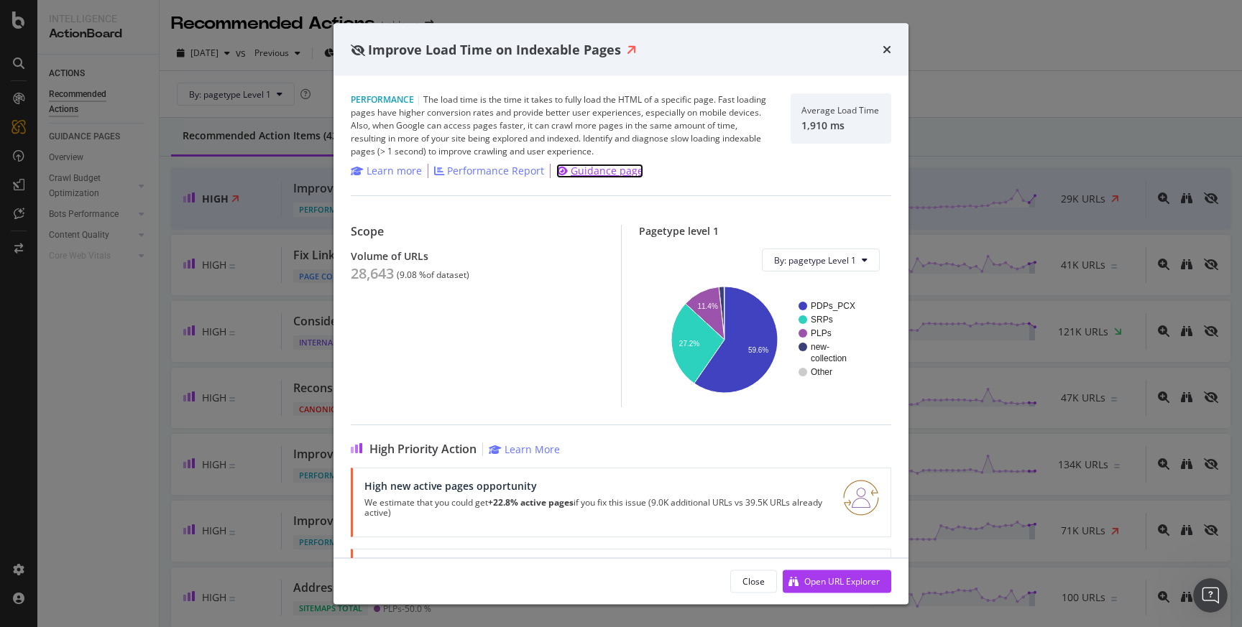
click at [606, 174] on div "Guidance page" at bounding box center [607, 171] width 73 height 14
